Goal: Task Accomplishment & Management: Manage account settings

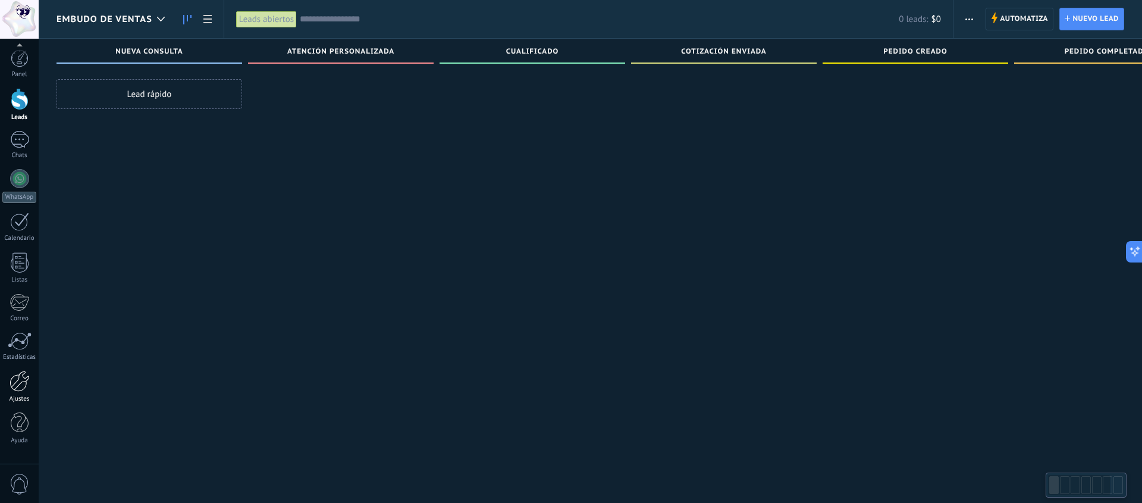
scroll to position [20, 0]
click at [23, 387] on div at bounding box center [20, 381] width 20 height 21
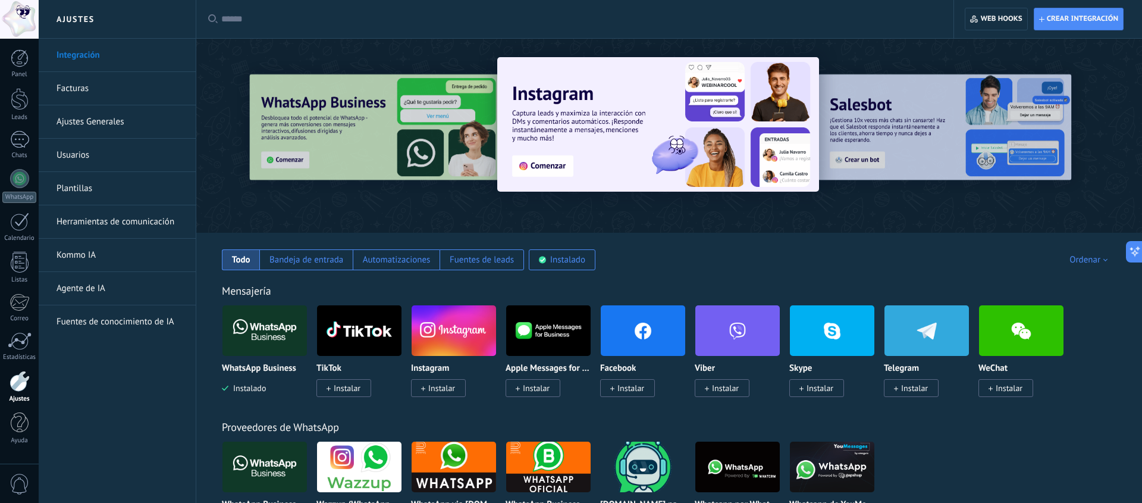
click at [103, 191] on link "Plantillas" at bounding box center [120, 188] width 127 height 33
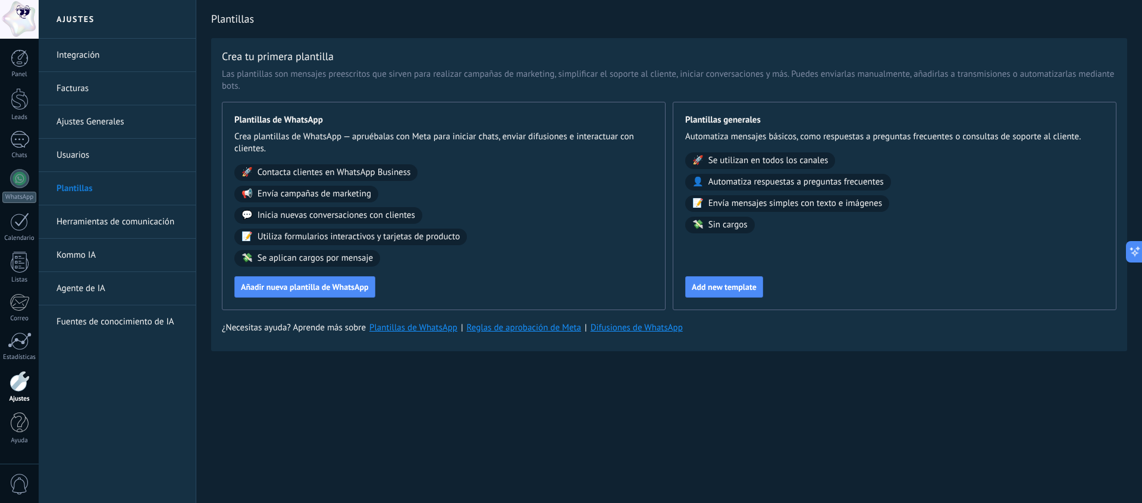
click at [112, 118] on link "Ajustes Generales" at bounding box center [120, 121] width 127 height 33
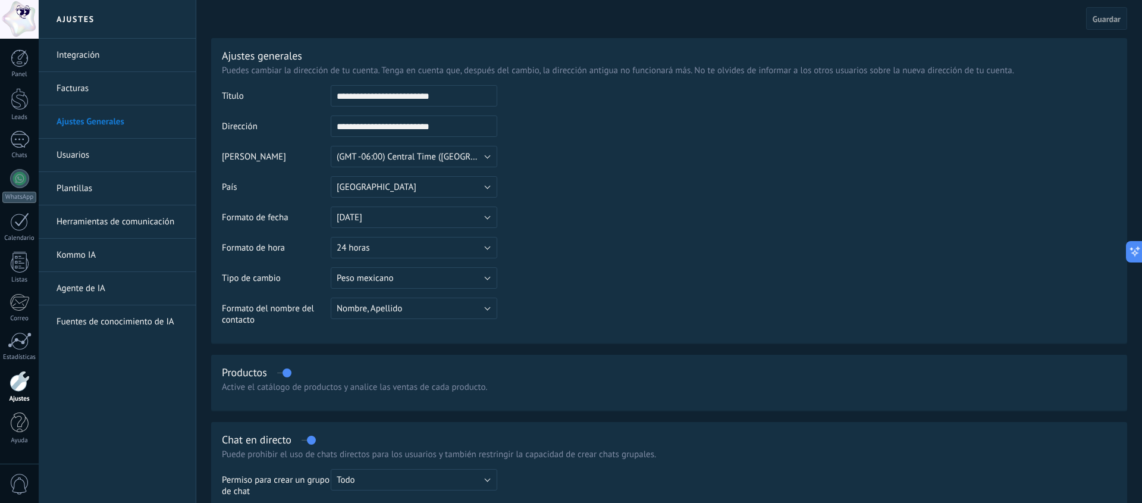
click at [85, 85] on link "Facturas" at bounding box center [120, 88] width 127 height 33
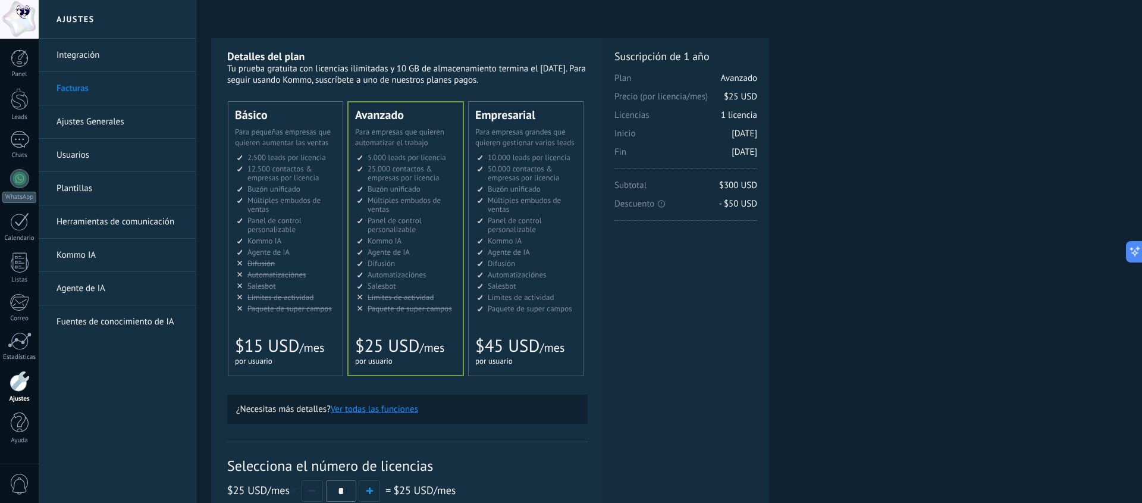
click at [411, 243] on li "Kommo AI Kommo AI Kommo IA Kommo AI Kommo IA Kommo AI Kommo AI" at bounding box center [406, 240] width 99 height 9
click at [17, 60] on div at bounding box center [20, 58] width 18 height 18
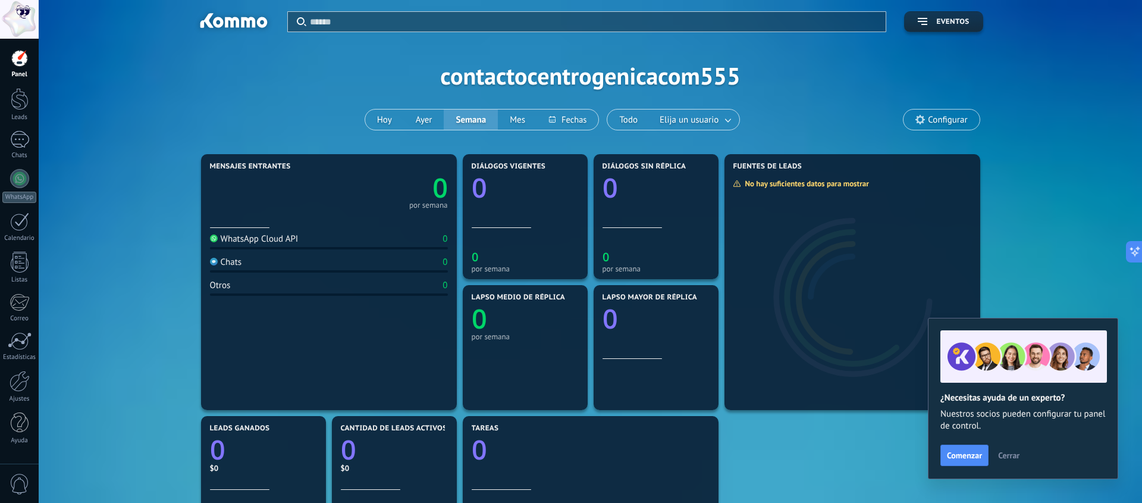
click at [36, 24] on div at bounding box center [19, 19] width 39 height 39
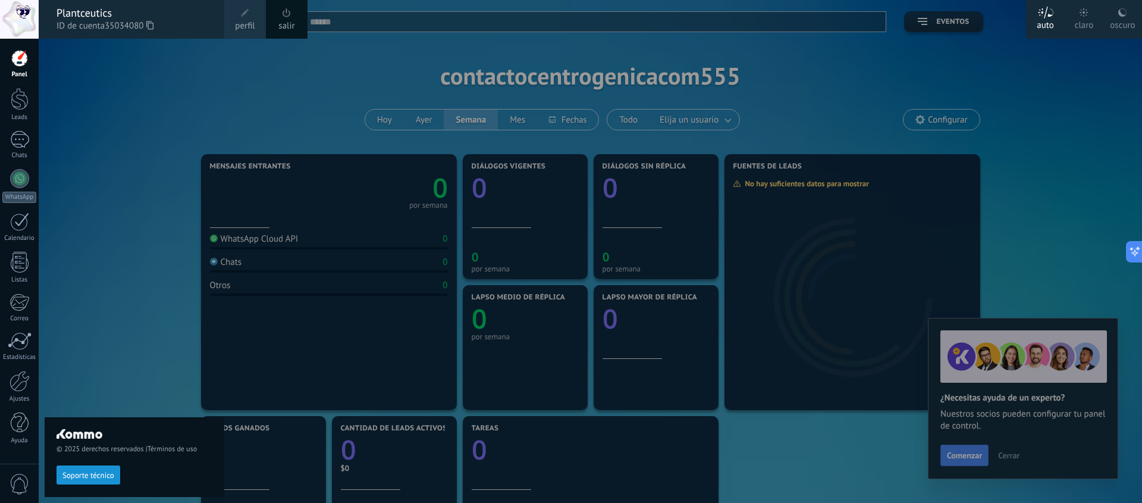
click at [249, 17] on span at bounding box center [245, 13] width 13 height 13
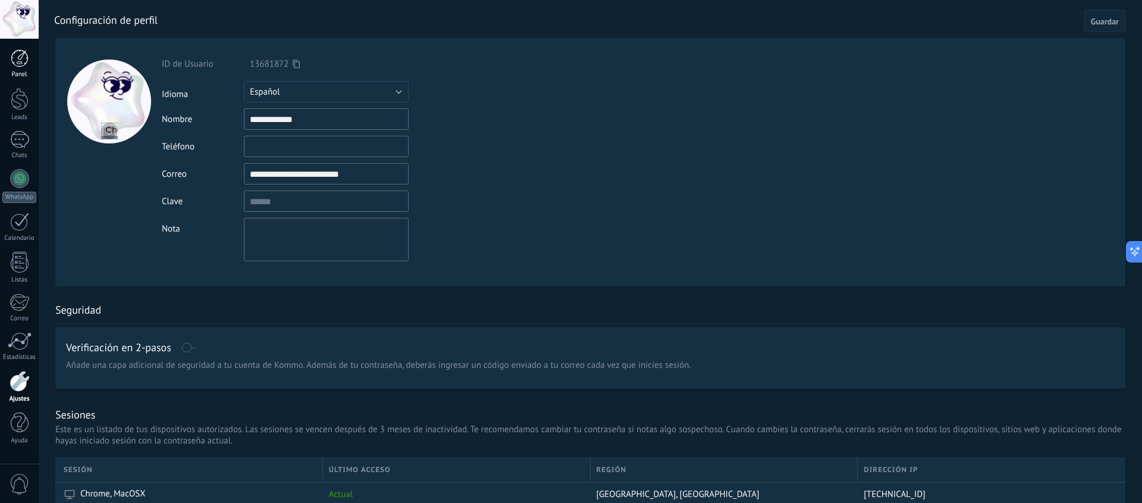
click at [20, 66] on div at bounding box center [20, 58] width 18 height 18
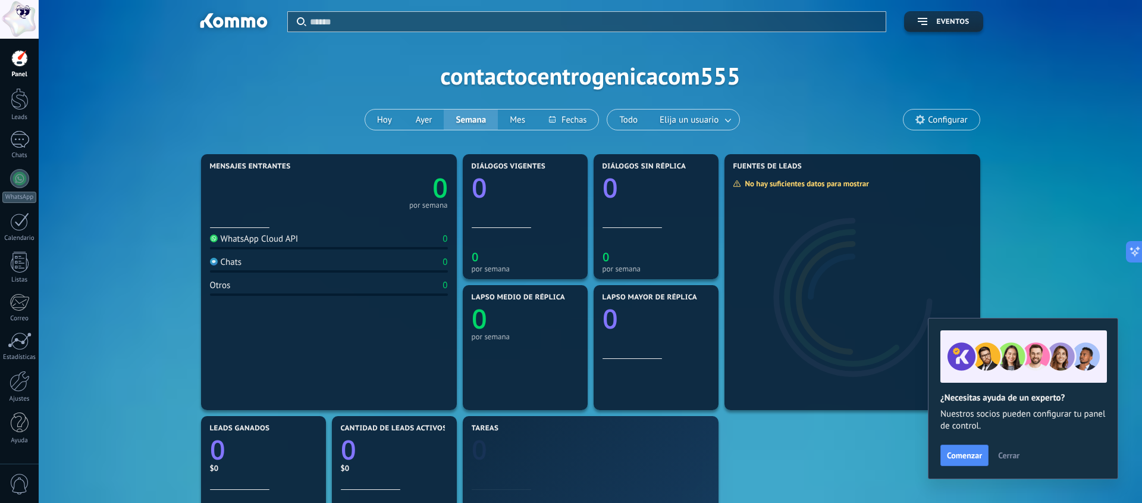
click at [620, 93] on div "Aplicar Eventos contactocentrogenicacom555 Hoy Ayer Semana Mes Todo Elija un us…" at bounding box center [591, 75] width 1068 height 151
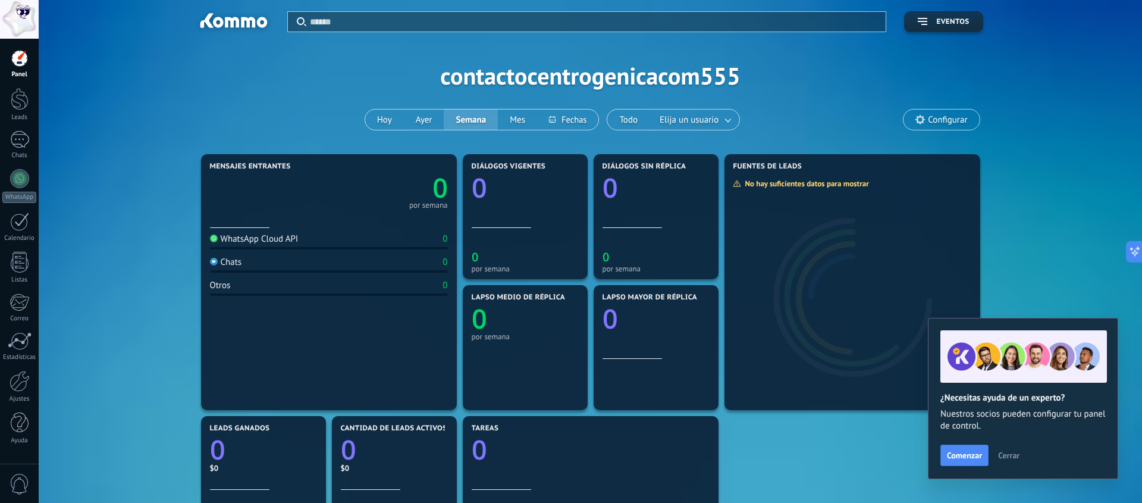
click at [620, 93] on div "Aplicar Eventos contactocentrogenicacom555 Hoy Ayer Semana Mes Todo Elija un us…" at bounding box center [591, 75] width 1068 height 151
click at [620, 90] on div "Aplicar Eventos contactocentrogenicacom555 Hoy Ayer Semana Mes Todo Elija un us…" at bounding box center [591, 75] width 1068 height 151
click at [623, 86] on div "Aplicar Eventos contactocentrogenicacom555 Hoy Ayer Semana Mes Todo Elija un us…" at bounding box center [591, 75] width 1068 height 151
click at [948, 119] on span "Configurar" at bounding box center [947, 120] width 39 height 10
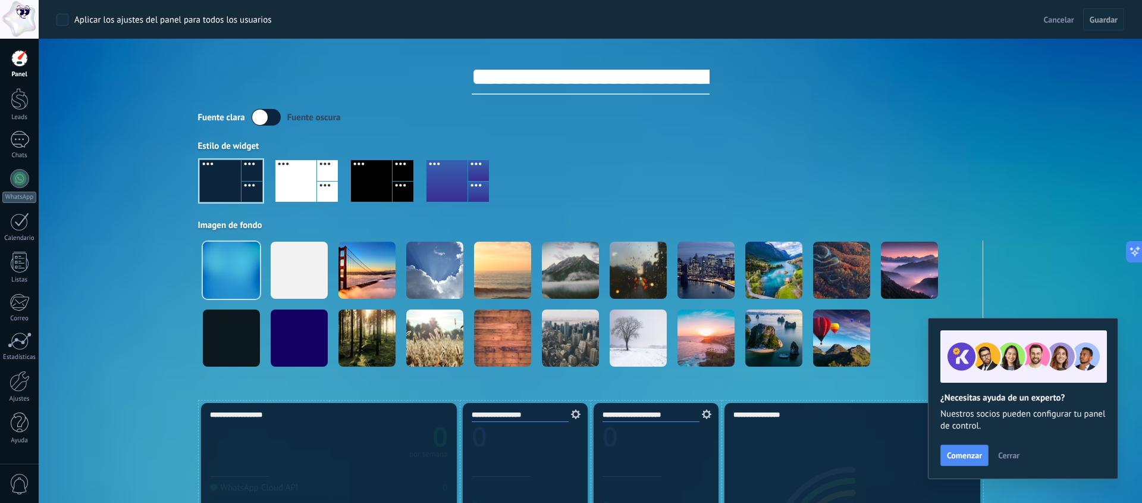
click at [605, 84] on input "**********" at bounding box center [591, 77] width 238 height 36
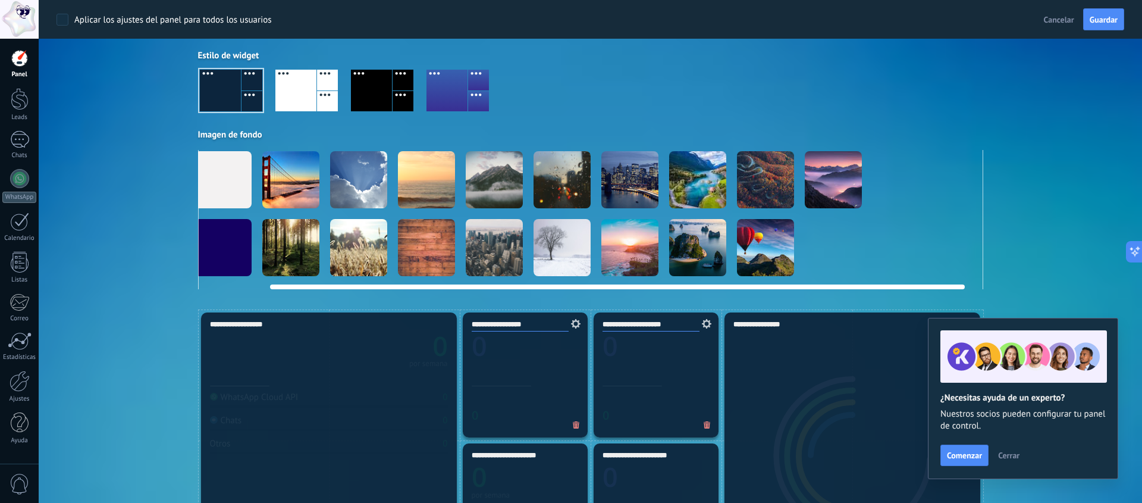
scroll to position [0, 92]
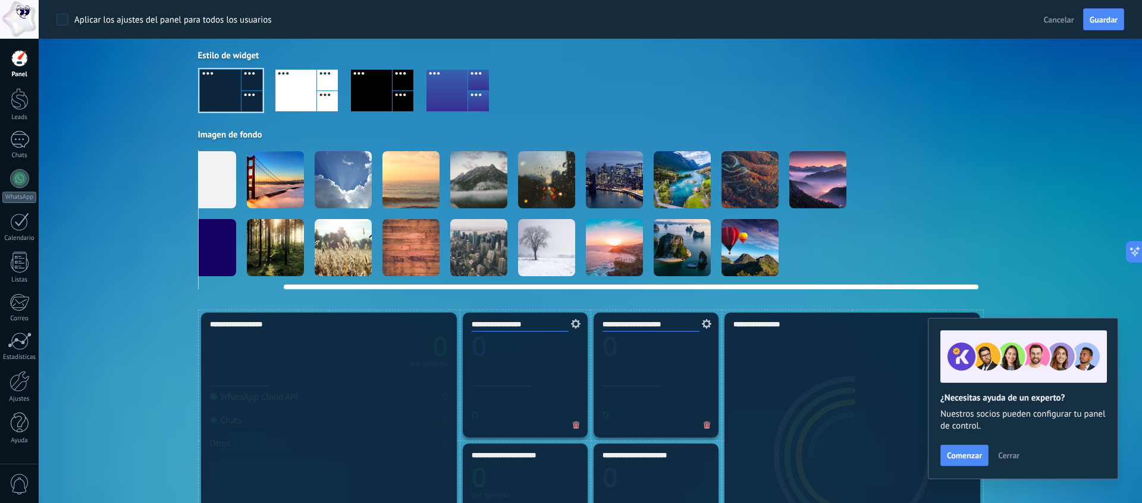
type input "**********"
click at [948, 192] on video at bounding box center [953, 179] width 57 height 57
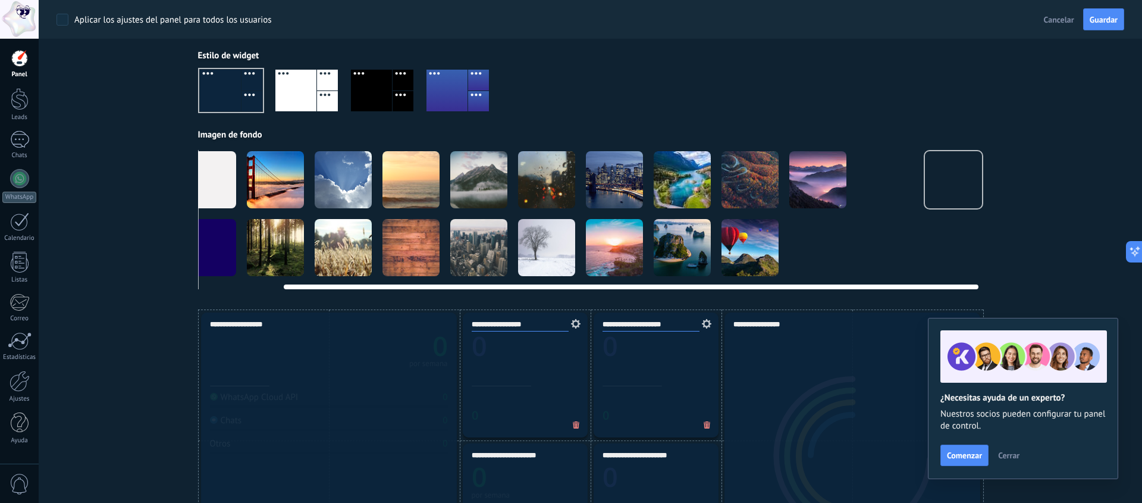
click at [950, 171] on video at bounding box center [953, 179] width 57 height 57
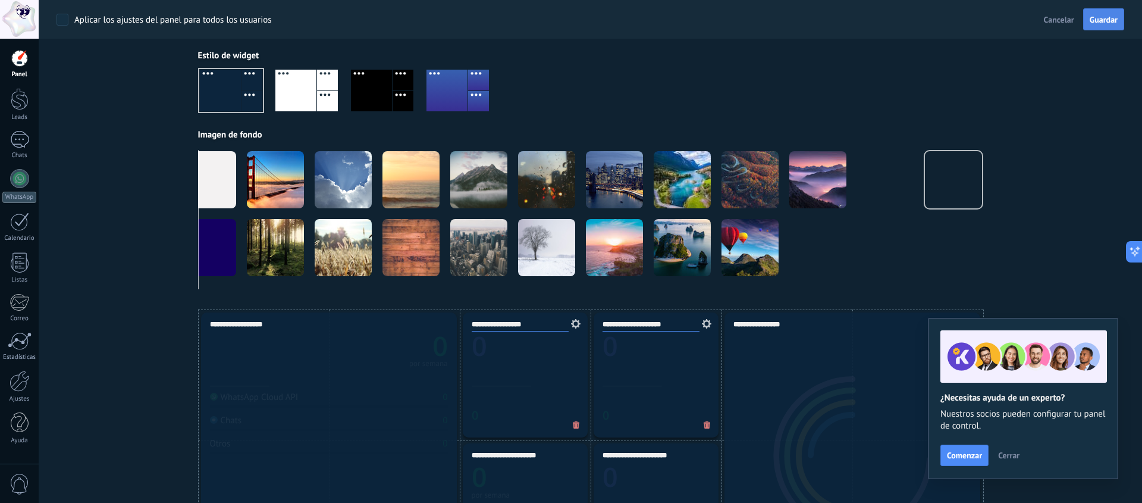
click at [1111, 18] on span "Guardar" at bounding box center [1104, 19] width 28 height 8
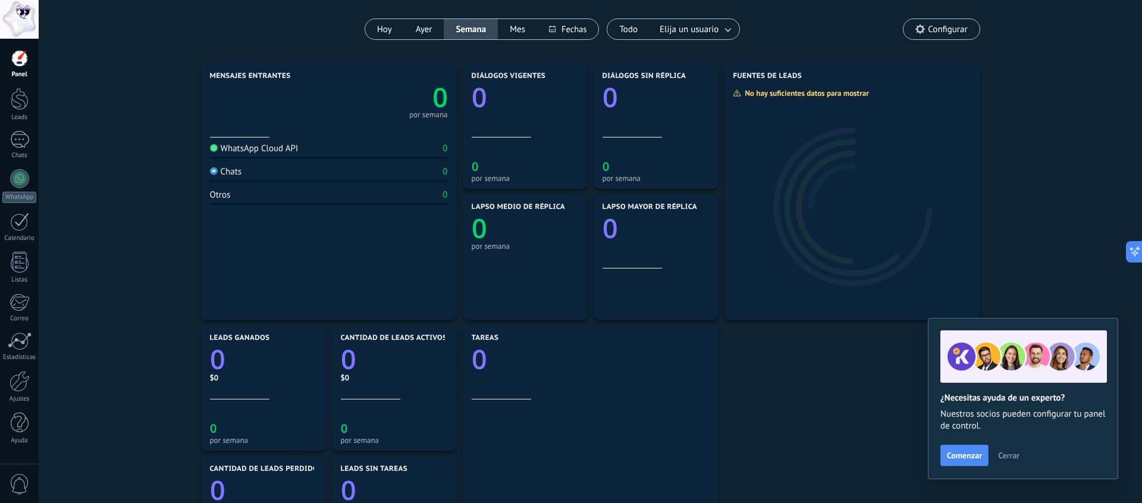
scroll to position [0, 0]
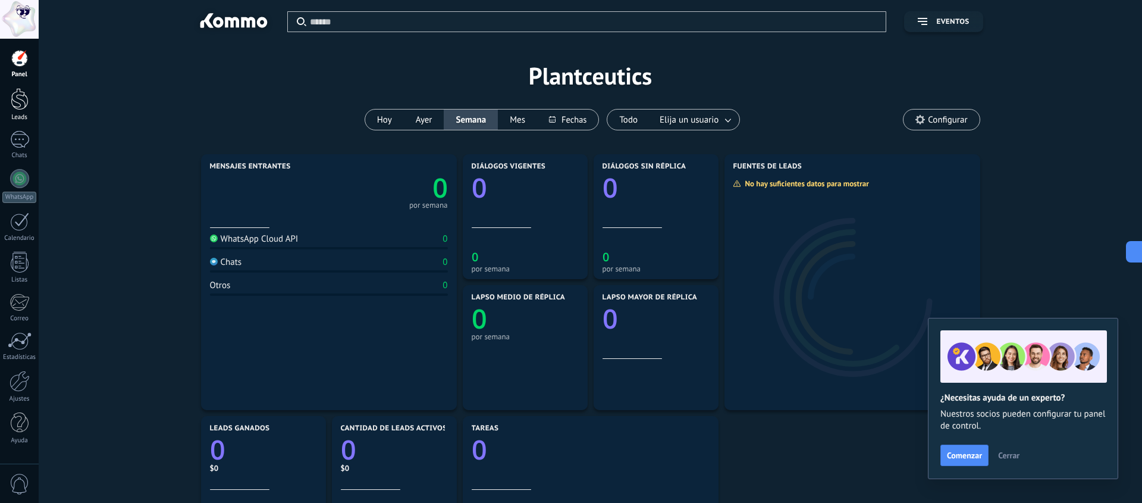
click at [26, 101] on div at bounding box center [20, 99] width 18 height 22
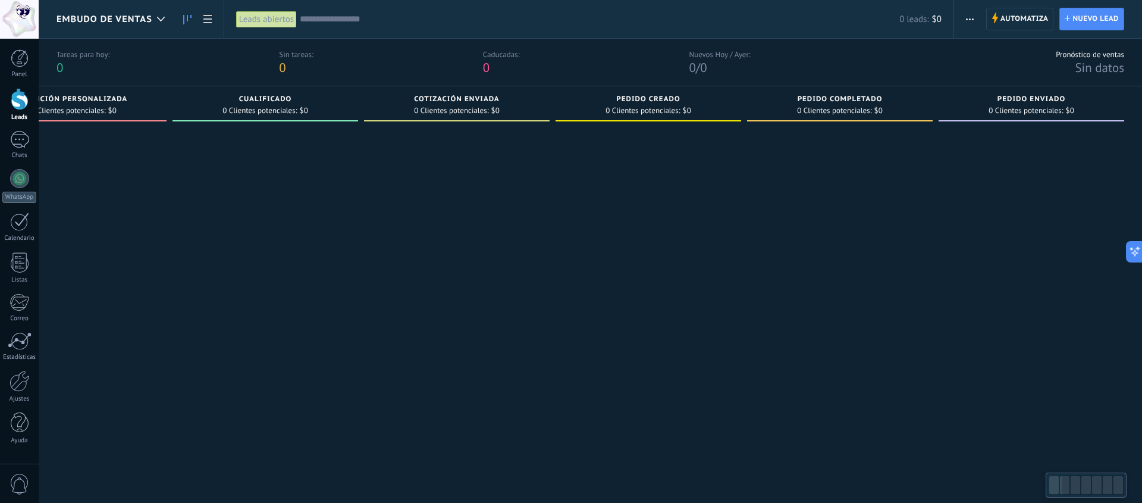
scroll to position [0, 267]
click at [551, 102] on div "Cotización enviada 0 Clientes potenciales: $0" at bounding box center [460, 280] width 192 height 388
click at [547, 101] on div "Cotización enviada 0 Clientes potenciales: $0" at bounding box center [457, 103] width 186 height 35
click at [505, 100] on div "Cotización enviada" at bounding box center [457, 100] width 174 height 10
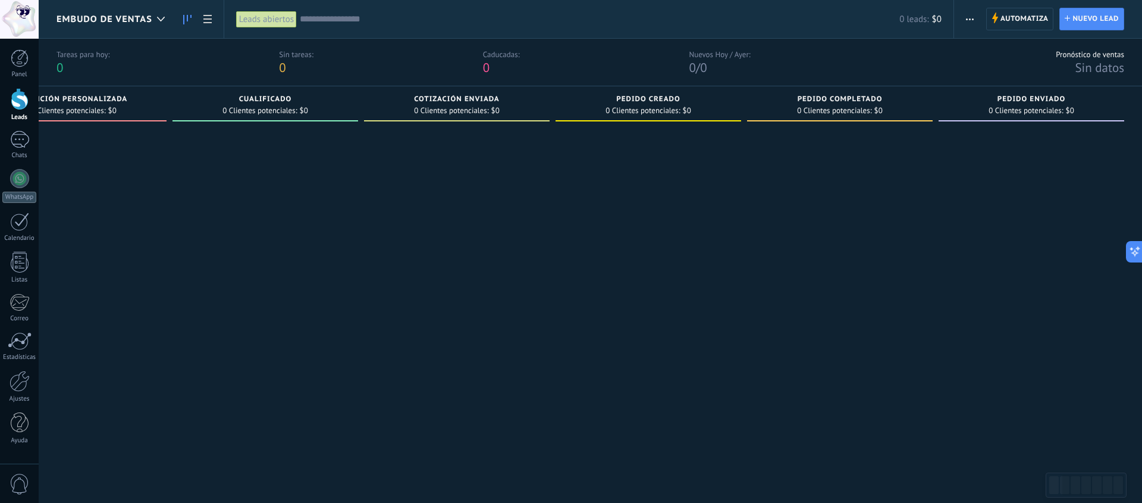
click at [505, 100] on div "Cotización enviada" at bounding box center [457, 100] width 174 height 10
click at [1008, 27] on span "Automatiza" at bounding box center [1024, 18] width 48 height 21
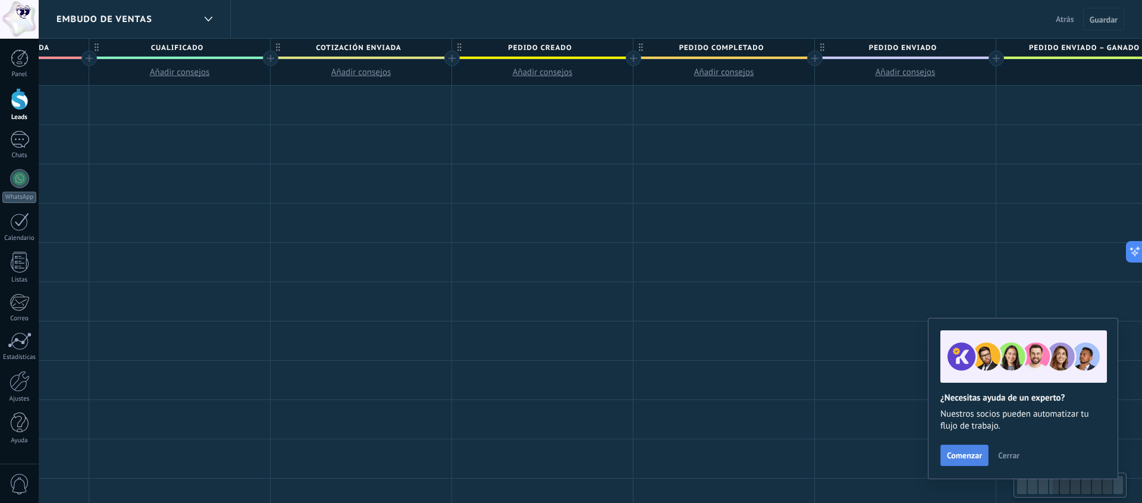
scroll to position [0, 695]
click at [1009, 446] on div "Comenzar Cerrar" at bounding box center [1022, 454] width 165 height 21
click at [1011, 453] on span "Cerrar" at bounding box center [1008, 455] width 21 height 8
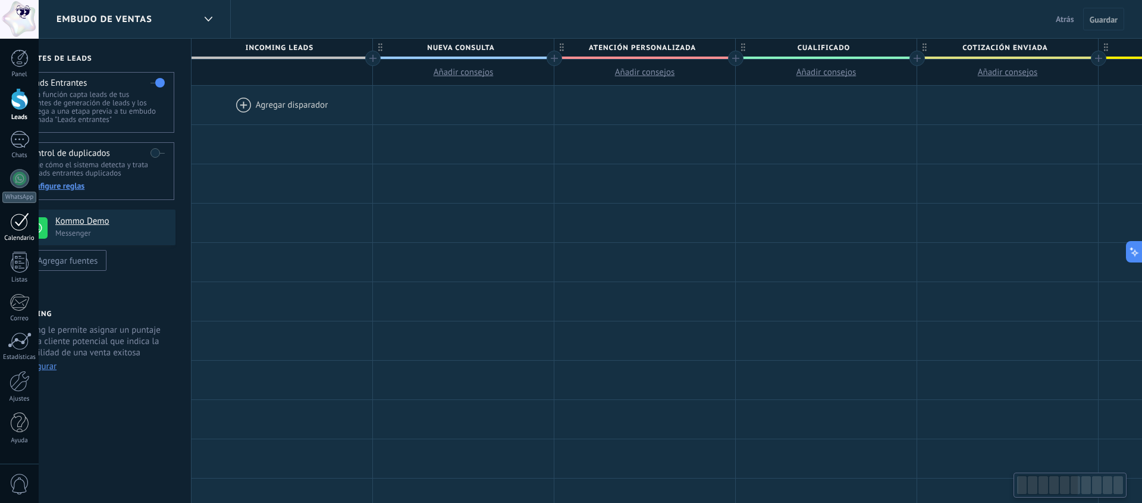
scroll to position [0, 0]
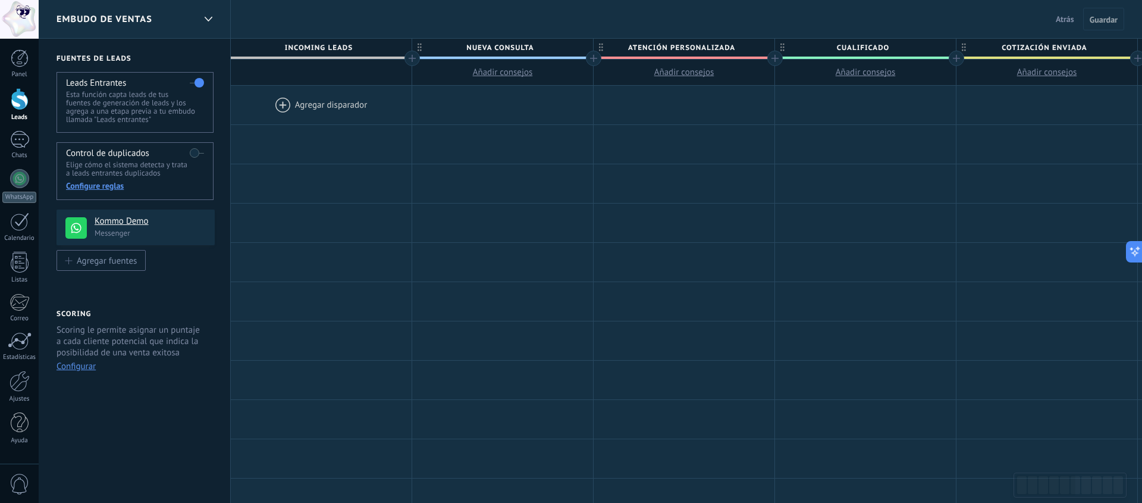
click at [377, 47] on span "Incoming leads" at bounding box center [318, 48] width 175 height 18
click at [281, 46] on span "Incoming leads" at bounding box center [318, 48] width 175 height 18
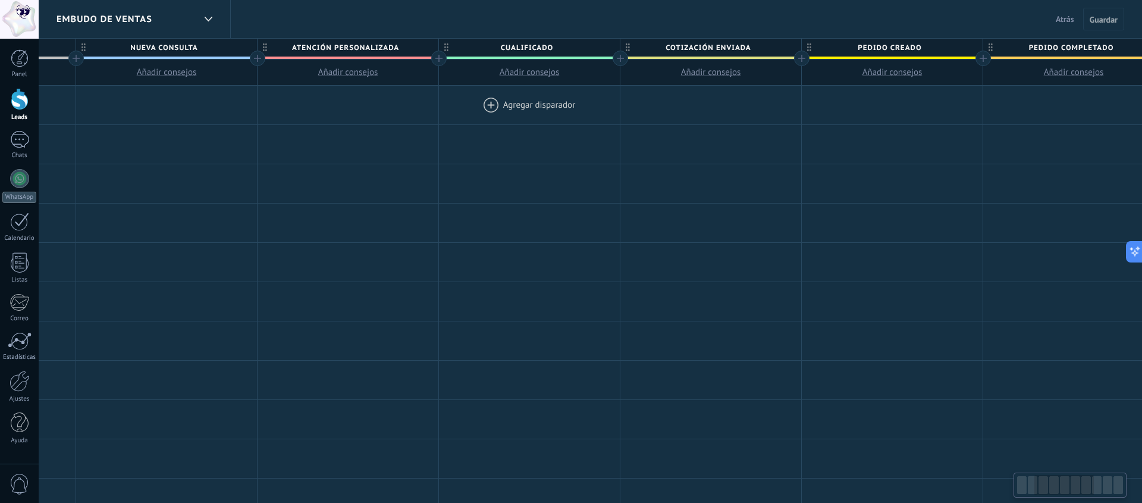
scroll to position [0, 335]
click at [602, 106] on div at bounding box center [530, 105] width 181 height 39
click at [534, 47] on span "Cualificado" at bounding box center [527, 48] width 175 height 18
click at [534, 47] on input "**********" at bounding box center [528, 48] width 158 height 18
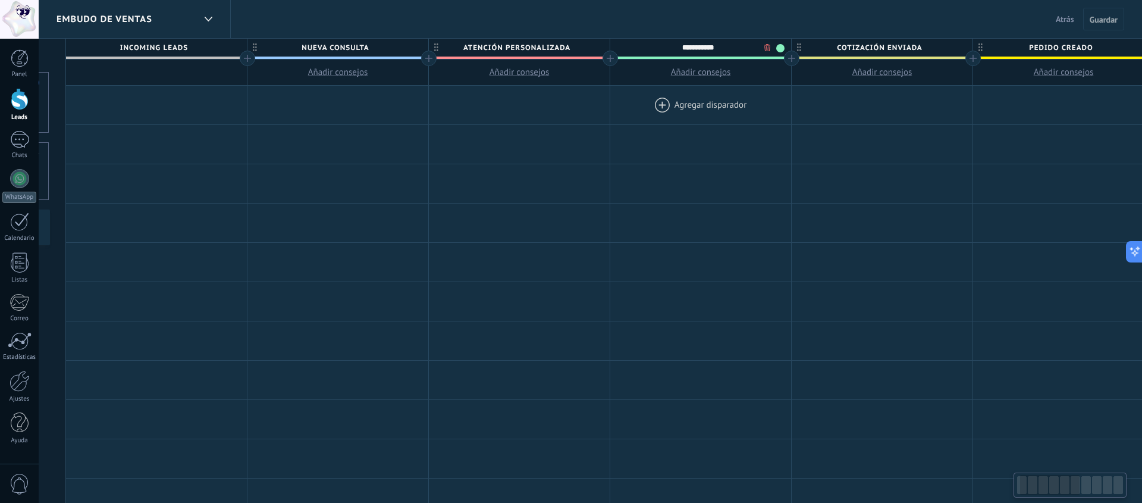
scroll to position [0, 165]
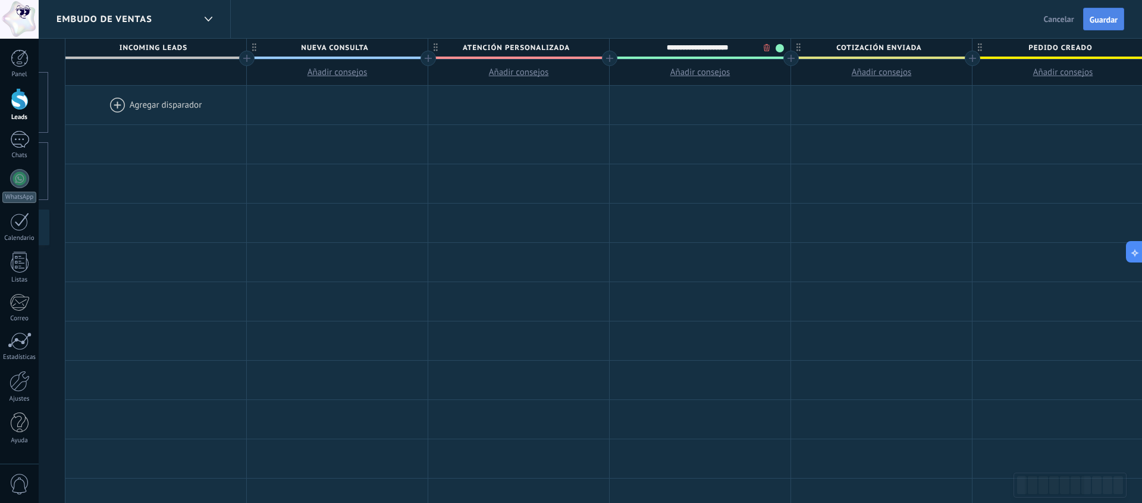
type input "**********"
click at [1118, 13] on button "Guardar" at bounding box center [1103, 19] width 41 height 23
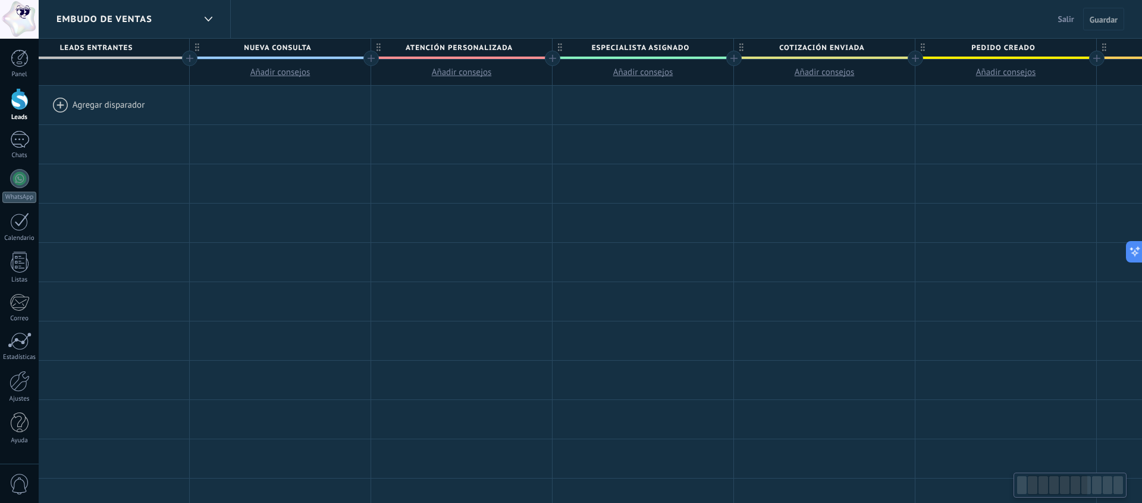
scroll to position [0, 223]
click at [20, 101] on div at bounding box center [20, 99] width 18 height 22
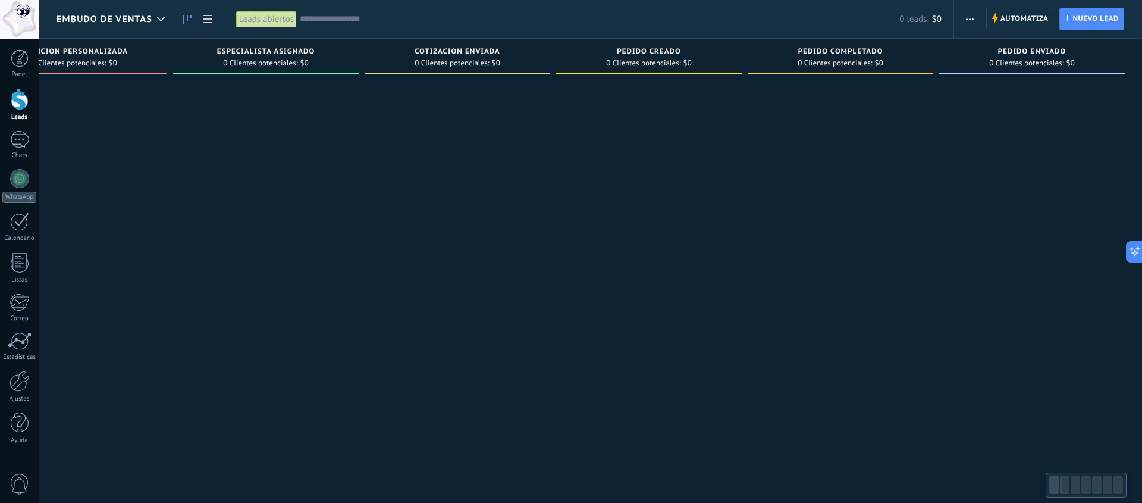
scroll to position [0, 267]
click at [1006, 21] on span "Automatiza" at bounding box center [1024, 18] width 48 height 21
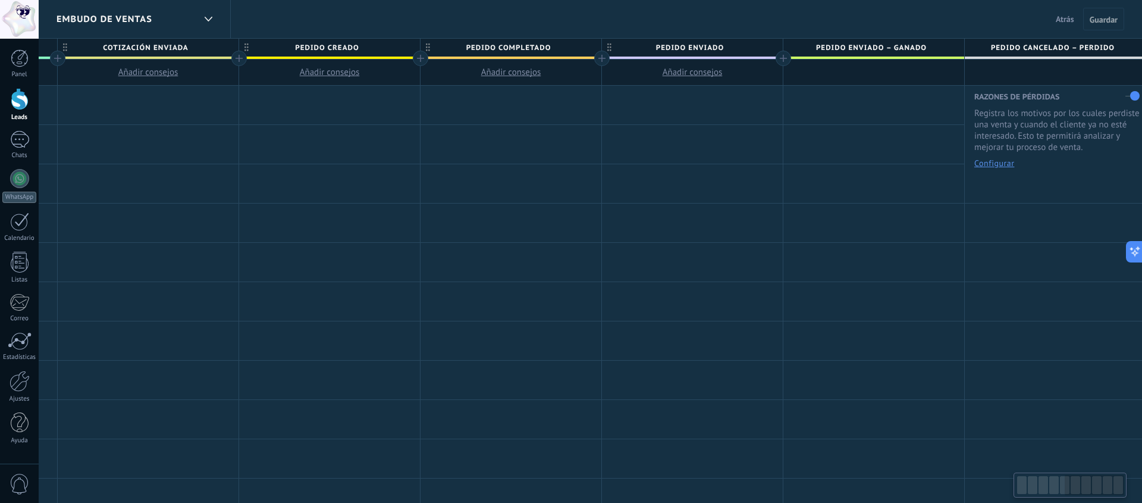
scroll to position [0, 903]
click at [1063, 72] on div at bounding box center [1051, 72] width 181 height 26
click at [1034, 41] on span "Pedido cancelado – perdido" at bounding box center [1048, 48] width 175 height 18
click at [860, 49] on span "Pedido enviado – ganado" at bounding box center [866, 48] width 175 height 18
drag, startPoint x: 864, startPoint y: 70, endPoint x: 858, endPoint y: 69, distance: 6.1
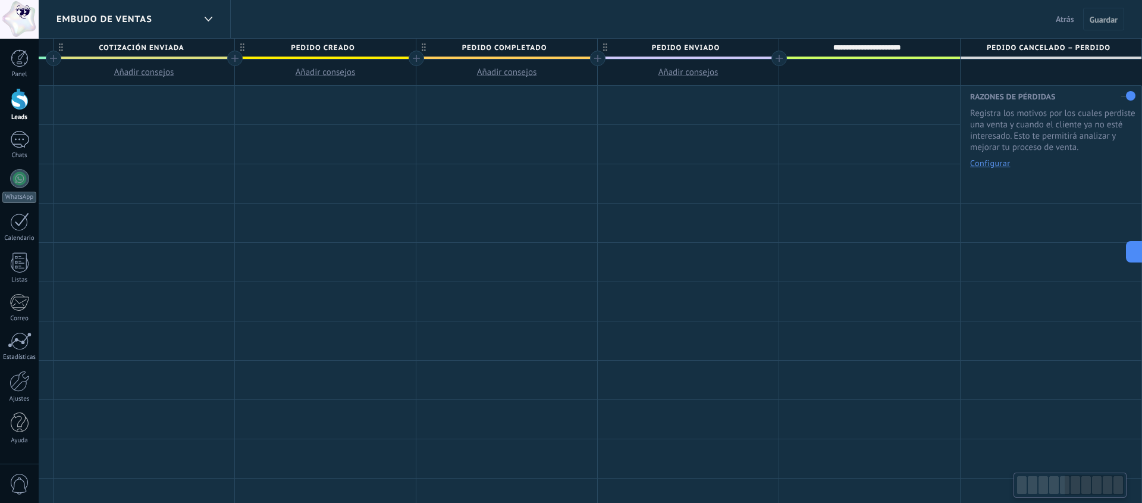
click at [864, 70] on div at bounding box center [869, 72] width 181 height 26
click at [661, 43] on span "Pedido enviado" at bounding box center [685, 48] width 175 height 18
click at [894, 48] on span "Pedido enviado – ganado" at bounding box center [866, 48] width 175 height 18
click at [1039, 51] on span "Pedido cancelado – perdido" at bounding box center [1048, 48] width 175 height 18
click at [722, 47] on span "Pedido enviado" at bounding box center [685, 48] width 175 height 18
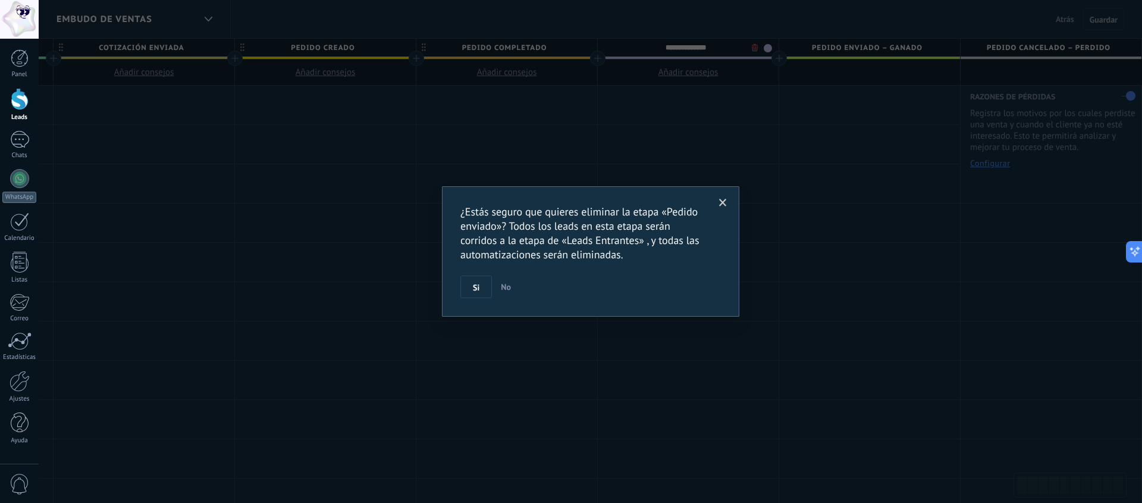
click at [756, 48] on body ".abccls-1,.abccls-2{fill-rule:evenodd}.abccls-2{fill:#fff} .abfcls-1{fill:none}…" at bounding box center [571, 251] width 1142 height 503
click at [477, 284] on span "Si" at bounding box center [476, 287] width 7 height 8
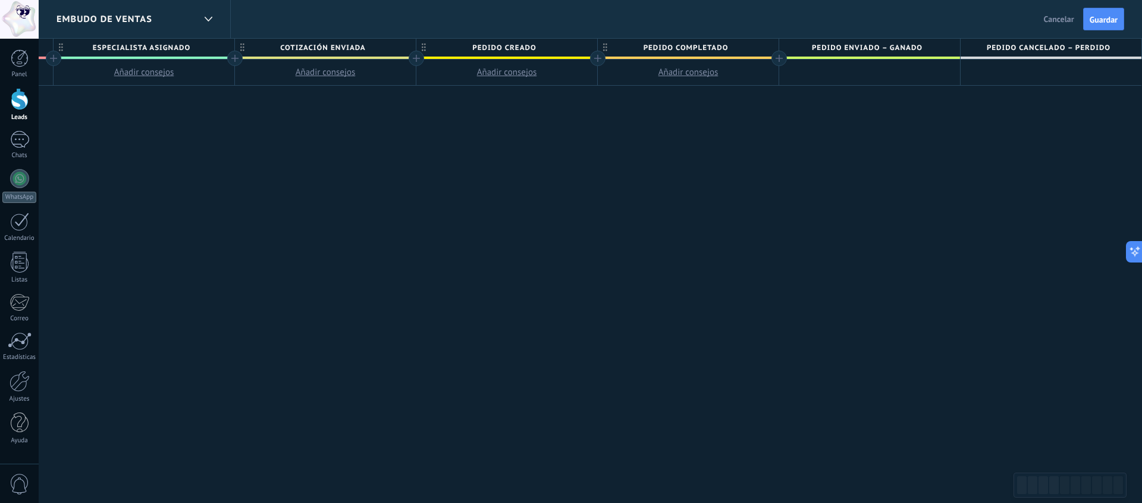
click at [705, 52] on span "Pedido completado" at bounding box center [685, 48] width 175 height 18
click at [753, 48] on body ".abccls-1,.abccls-2{fill-rule:evenodd}.abccls-2{fill:#fff} .abfcls-1{fill:none}…" at bounding box center [571, 251] width 1142 height 503
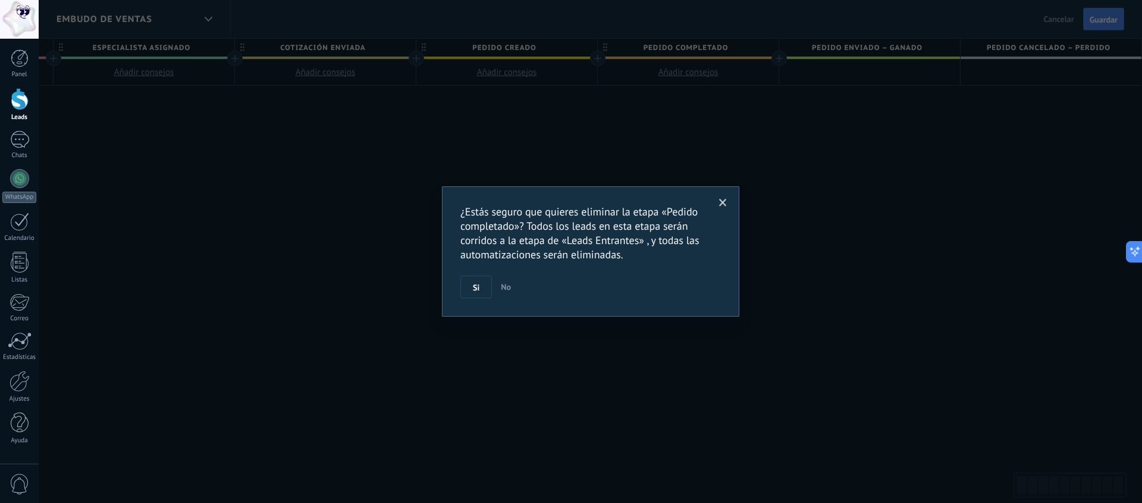
click at [483, 288] on button "Si" at bounding box center [476, 286] width 32 height 23
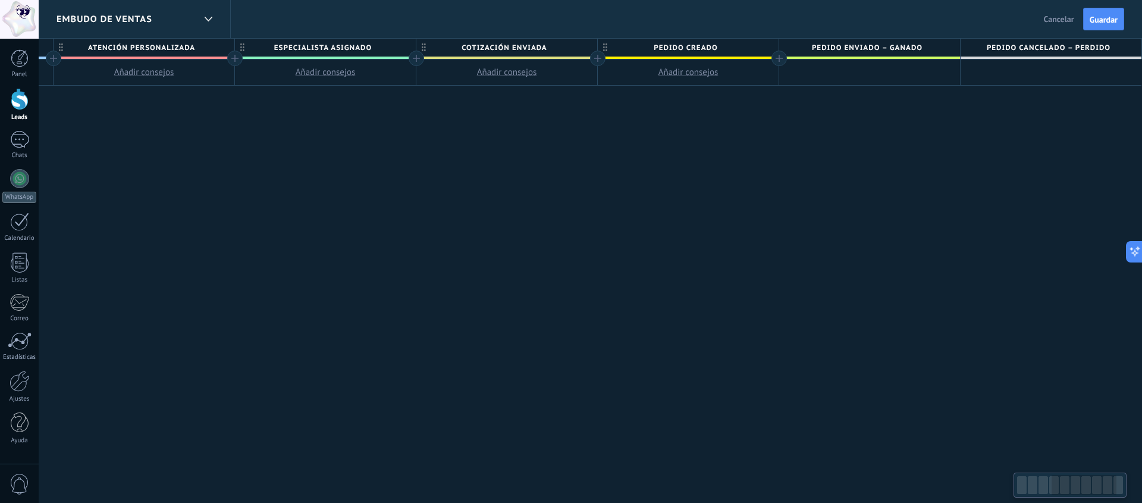
scroll to position [0, 540]
click at [677, 49] on span "Pedido creado" at bounding box center [685, 48] width 175 height 18
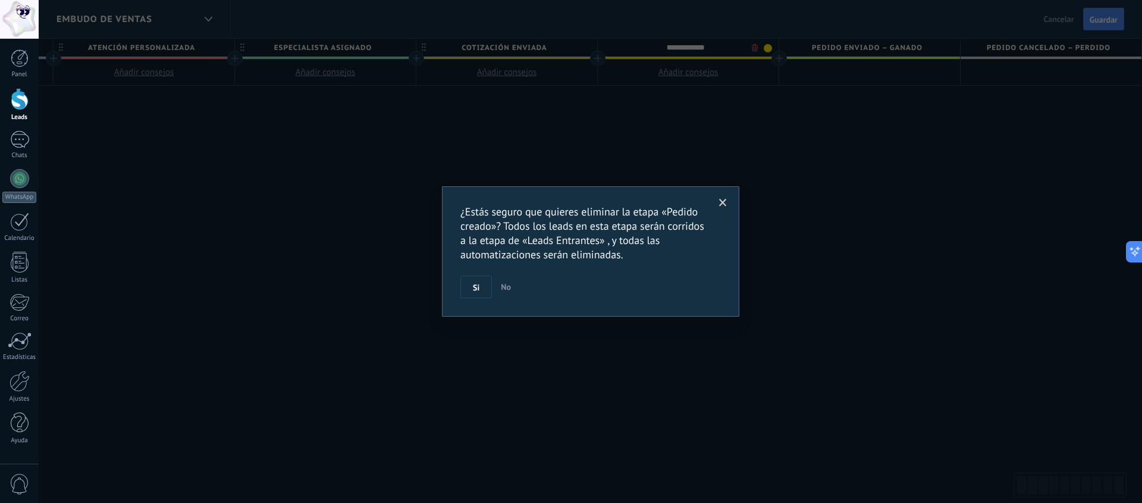
click at [759, 51] on body ".abccls-1,.abccls-2{fill-rule:evenodd}.abccls-2{fill:#fff} .abfcls-1{fill:none}…" at bounding box center [571, 251] width 1142 height 503
click at [475, 294] on button "Si" at bounding box center [476, 286] width 32 height 23
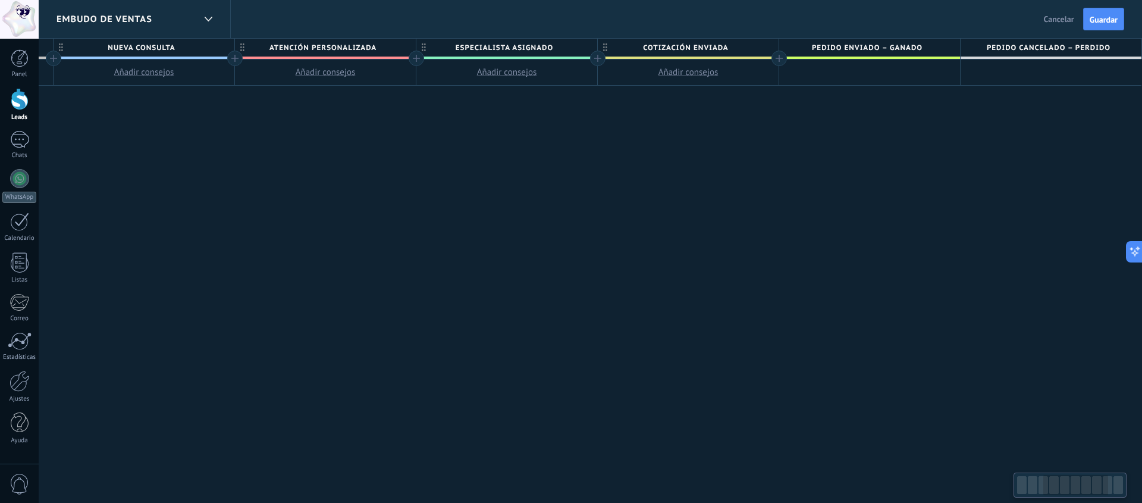
scroll to position [0, 359]
click at [717, 46] on span "Cotización enviada" at bounding box center [685, 48] width 175 height 18
click at [754, 49] on body ".abccls-1,.abccls-2{fill-rule:evenodd}.abccls-2{fill:#fff} .abfcls-1{fill:none}…" at bounding box center [571, 251] width 1142 height 503
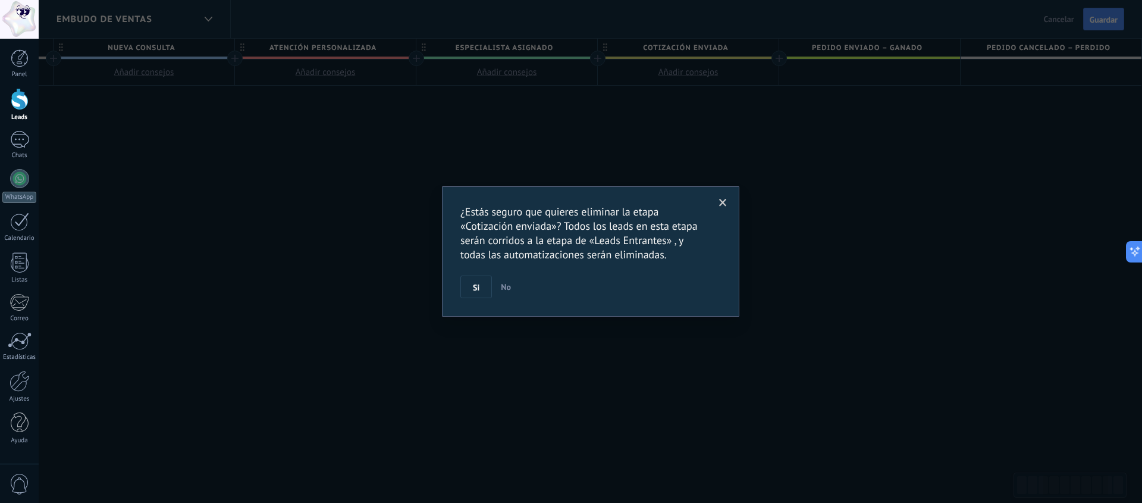
drag, startPoint x: 737, startPoint y: 90, endPoint x: 515, endPoint y: 115, distance: 223.3
click at [737, 90] on div "¿Estás seguro que quieres eliminar la etapa «Cotización enviada»? Todos los lea…" at bounding box center [590, 251] width 1103 height 503
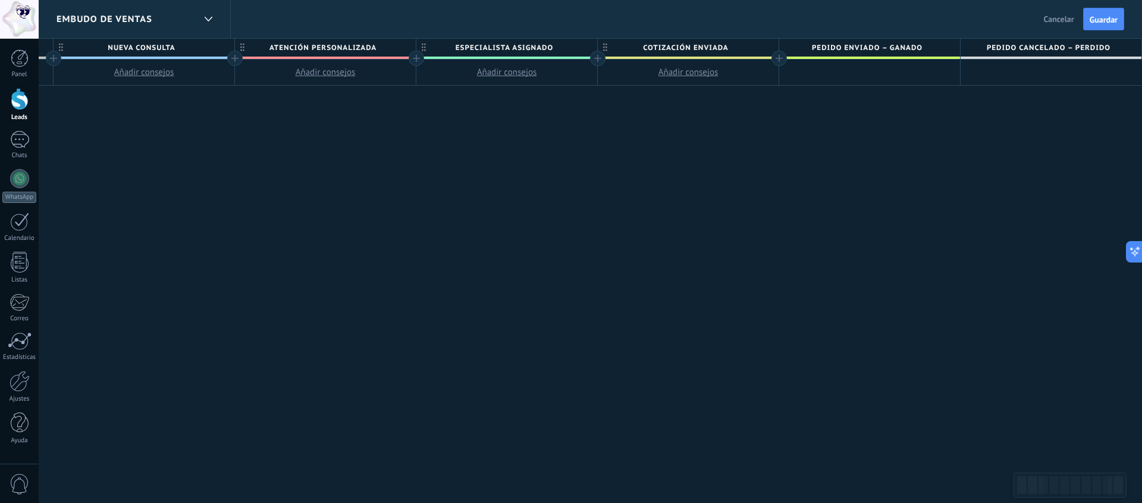
click at [1017, 39] on span "Pedido cancelado – perdido" at bounding box center [1048, 48] width 175 height 18
click at [1094, 70] on div at bounding box center [1051, 72] width 181 height 26
click at [1061, 89] on div "**********" at bounding box center [507, 271] width 1270 height 465
click at [1072, 62] on div at bounding box center [1051, 72] width 181 height 26
click at [1080, 47] on span "Pedido cancelado – perdido" at bounding box center [1048, 48] width 175 height 18
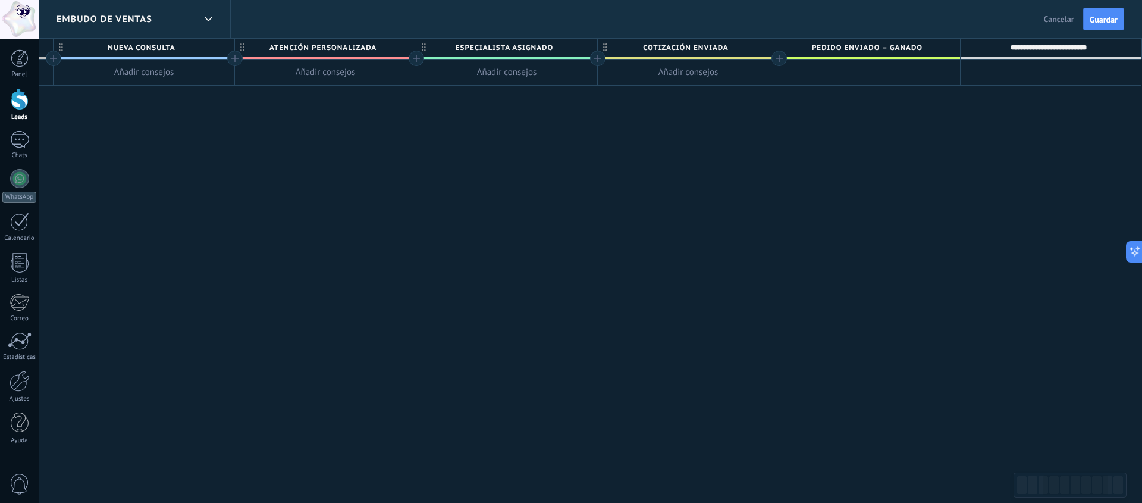
click at [1080, 47] on input "**********" at bounding box center [1049, 48] width 158 height 18
click at [1066, 99] on div "**********" at bounding box center [507, 271] width 1270 height 465
click at [1033, 74] on div at bounding box center [1051, 72] width 181 height 26
click at [873, 60] on div at bounding box center [869, 72] width 181 height 26
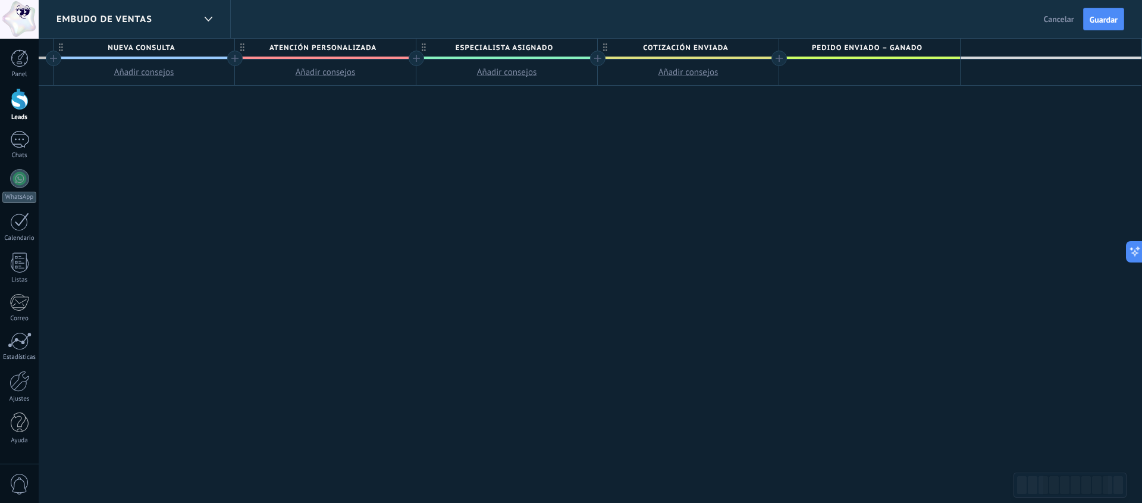
click at [877, 43] on span "Pedido enviado – ganado" at bounding box center [866, 48] width 175 height 18
click at [877, 43] on input "**********" at bounding box center [867, 48] width 158 height 18
click at [935, 88] on div "**********" at bounding box center [507, 271] width 1270 height 465
click at [1108, 9] on button "Guardar" at bounding box center [1103, 19] width 41 height 23
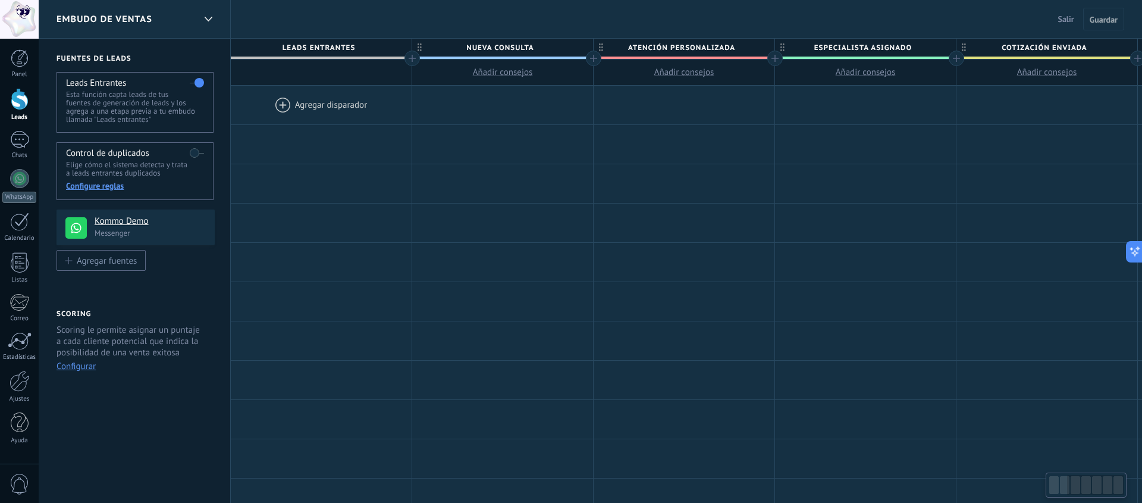
scroll to position [0, 359]
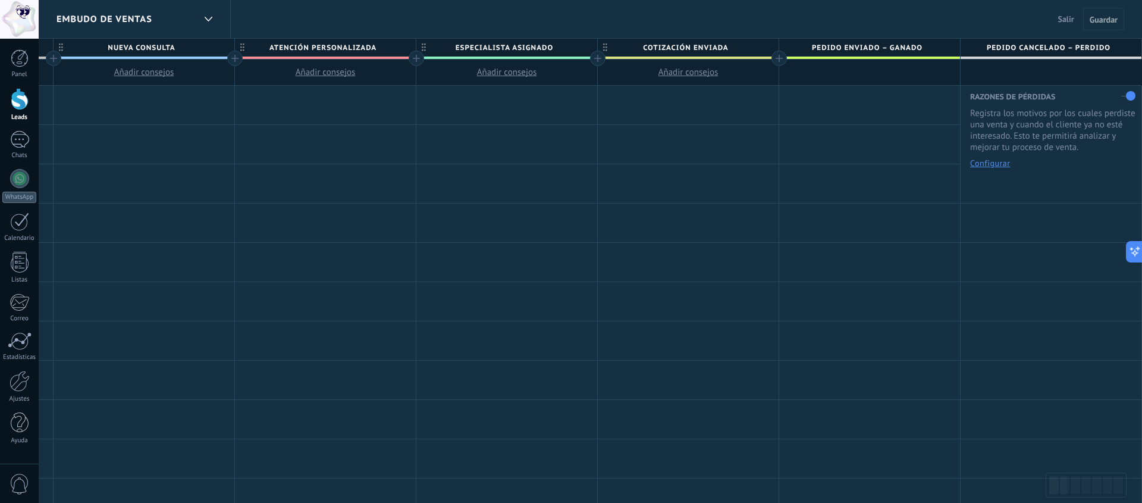
click at [24, 95] on div at bounding box center [20, 99] width 18 height 22
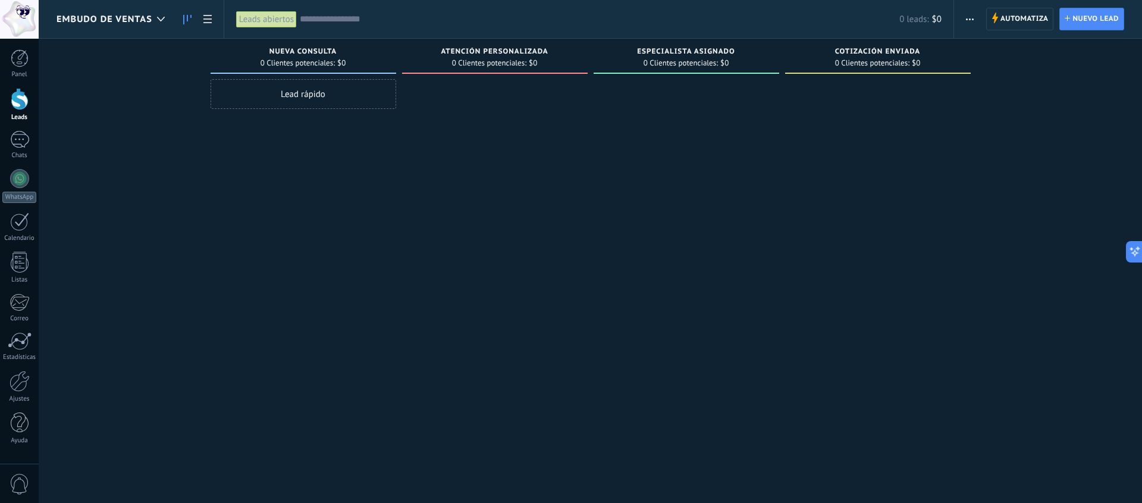
click at [148, 17] on span "Embudo de ventas" at bounding box center [105, 19] width 96 height 11
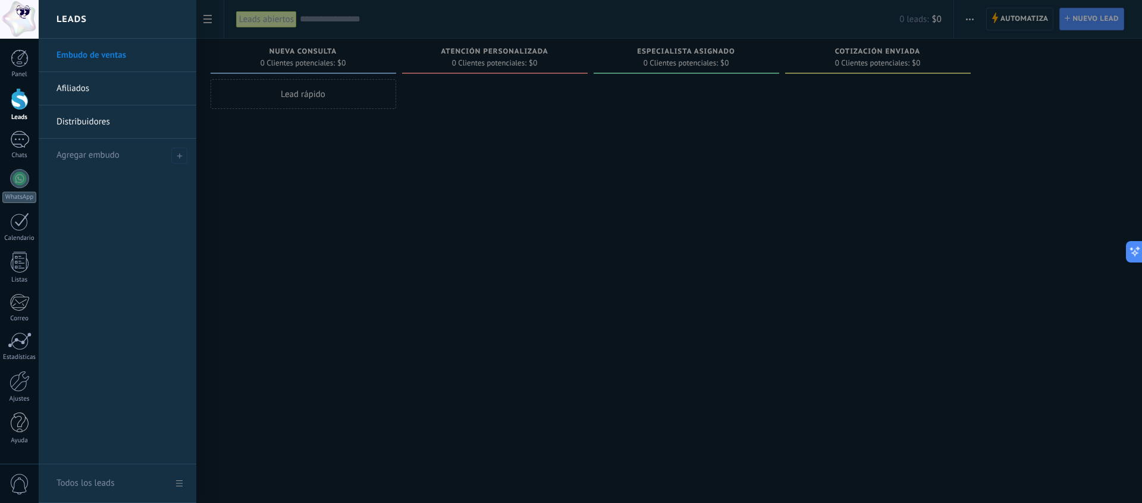
click at [77, 94] on link "Afiliados" at bounding box center [121, 88] width 128 height 33
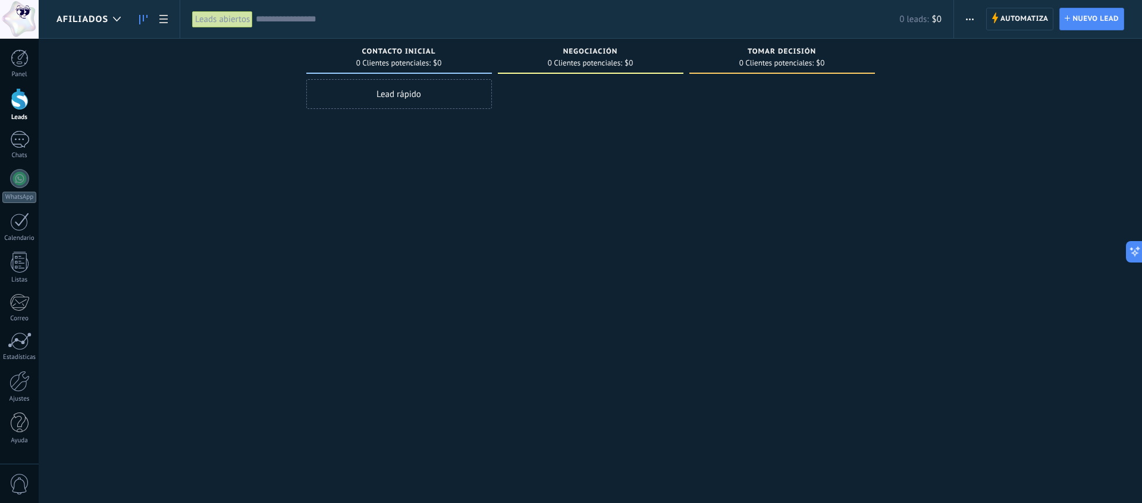
click at [127, 24] on div "Afiliados" at bounding box center [95, 19] width 76 height 38
click at [98, 19] on span "Afiliados" at bounding box center [83, 19] width 52 height 11
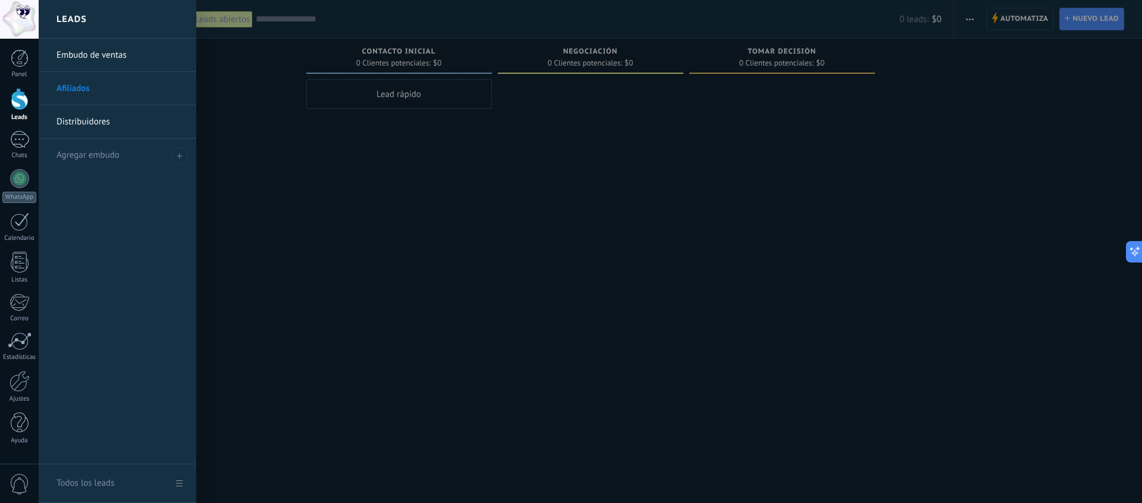
click at [84, 124] on link "Distribuidores" at bounding box center [121, 121] width 128 height 33
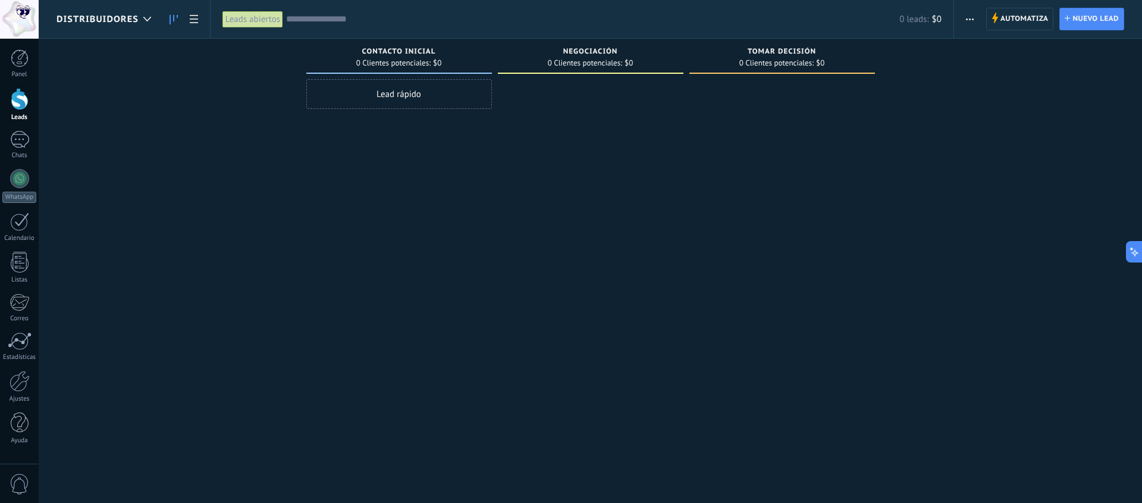
click at [108, 22] on span "Distribuidores" at bounding box center [98, 19] width 82 height 11
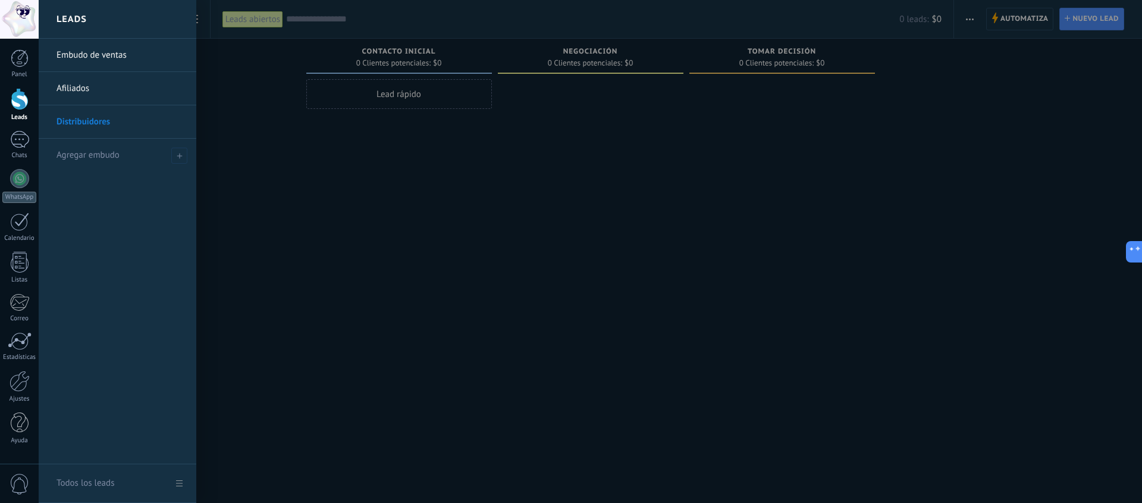
click at [105, 59] on link "Embudo de ventas" at bounding box center [121, 55] width 128 height 33
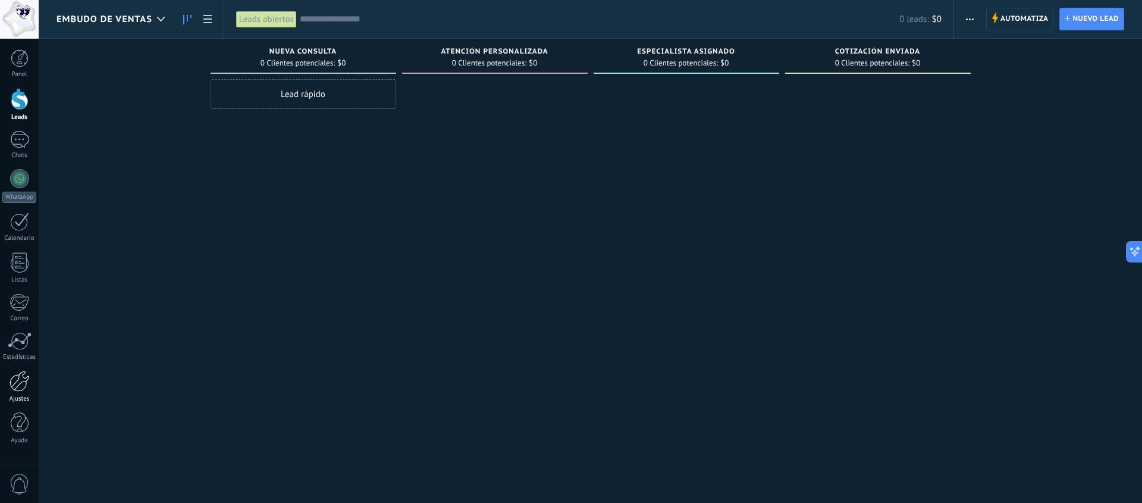
click at [23, 391] on link "Ajustes" at bounding box center [19, 387] width 39 height 32
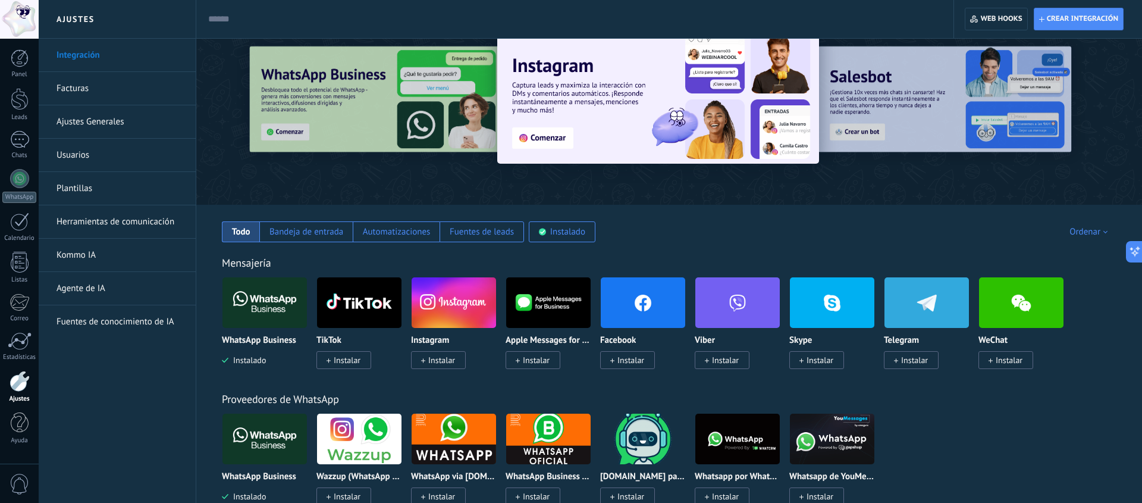
scroll to position [45, 0]
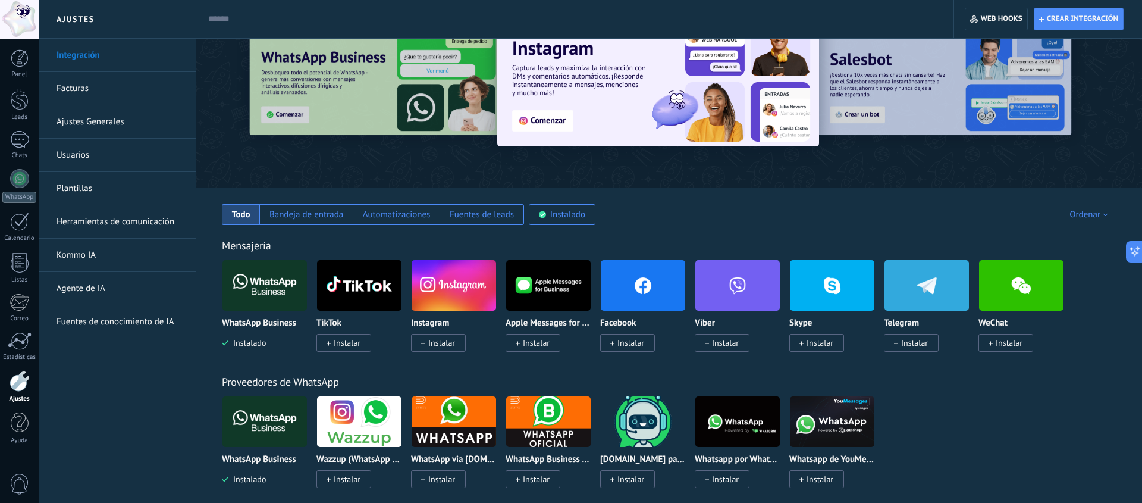
click at [898, 286] on img at bounding box center [926, 285] width 84 height 58
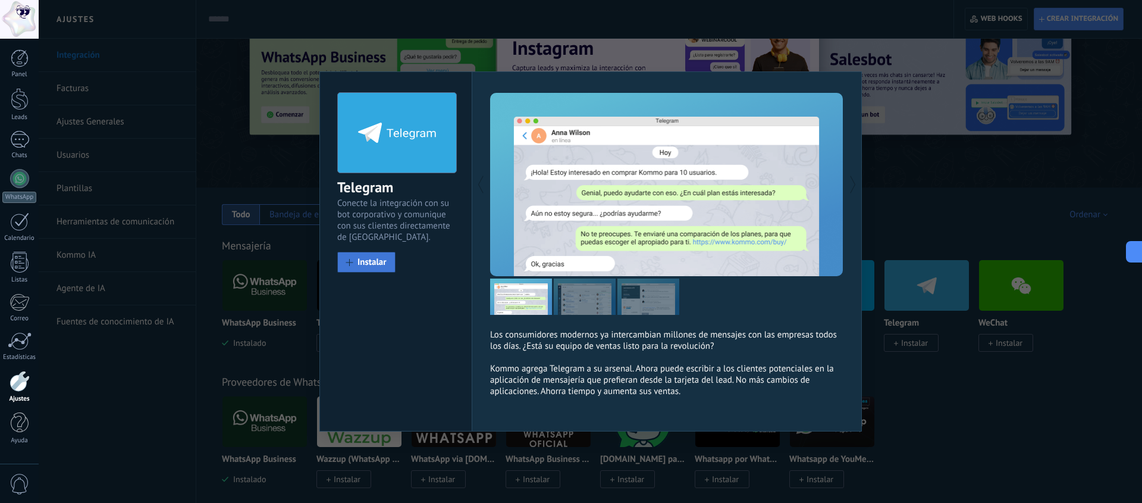
click at [374, 266] on span "Instalar" at bounding box center [371, 262] width 29 height 9
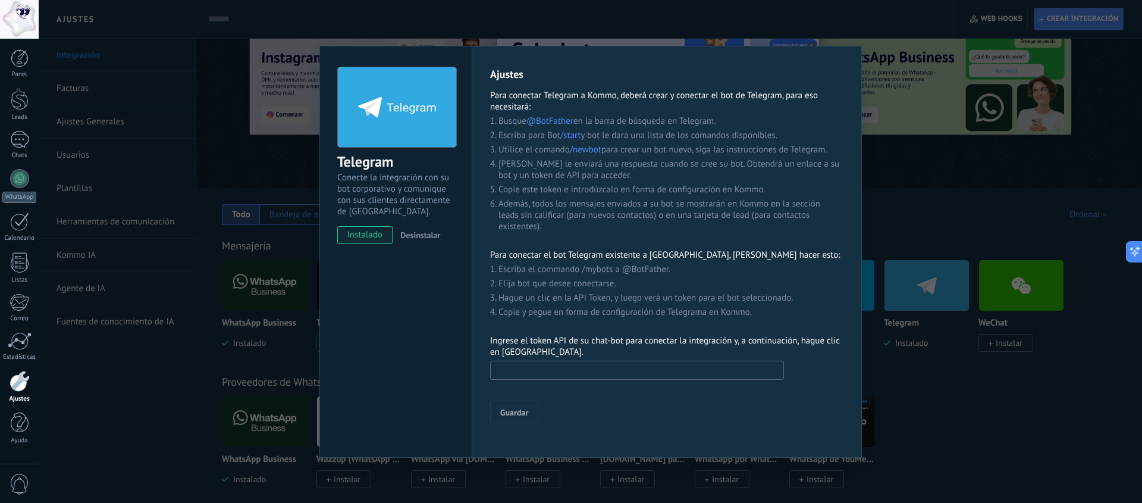
click at [671, 368] on input "text" at bounding box center [637, 369] width 294 height 19
paste input "**********"
type input "**********"
click at [521, 408] on span "Guardar" at bounding box center [514, 412] width 28 height 8
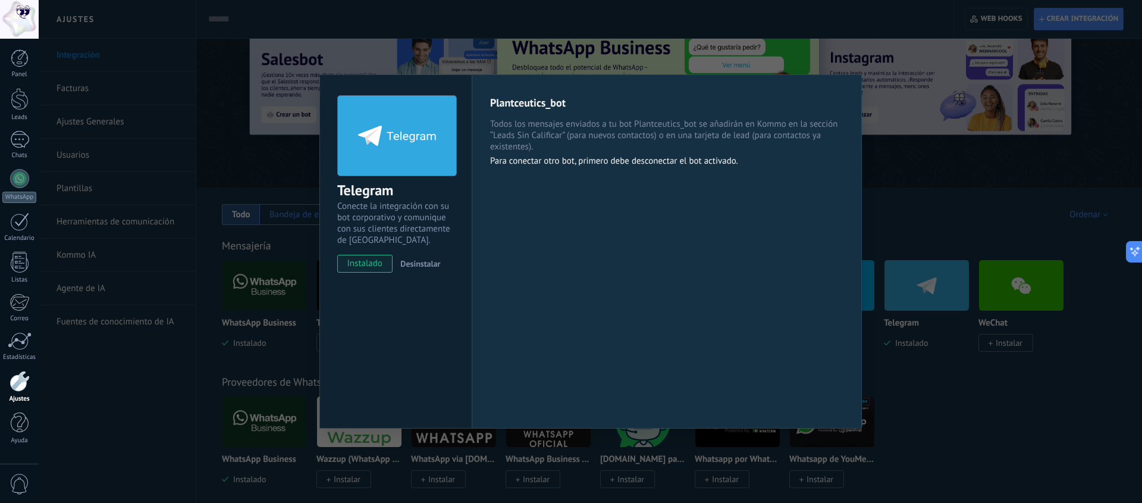
click at [924, 171] on div "Telegram Conecte la integración con su bot corporativo y comunique con sus clie…" at bounding box center [590, 251] width 1103 height 503
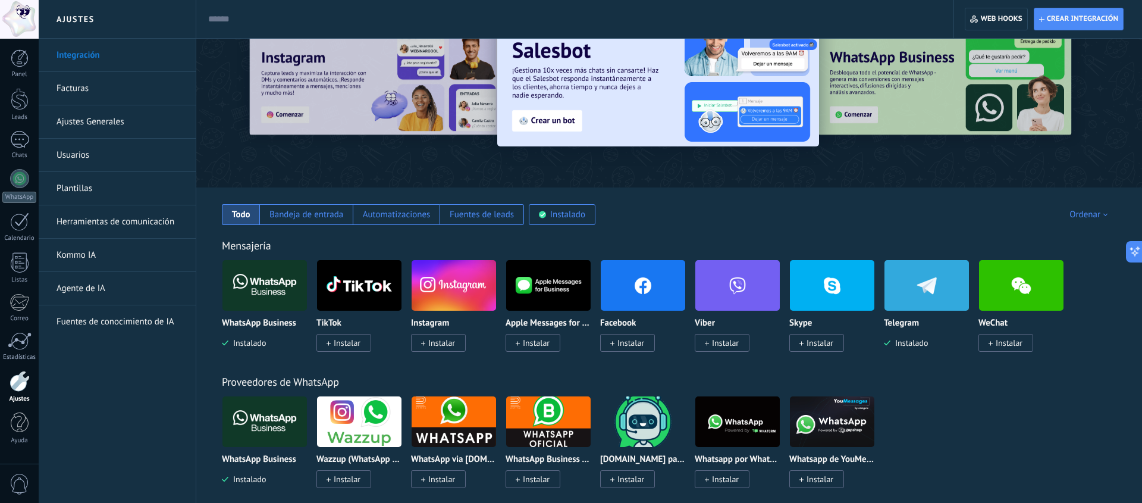
click at [903, 276] on img at bounding box center [926, 285] width 84 height 58
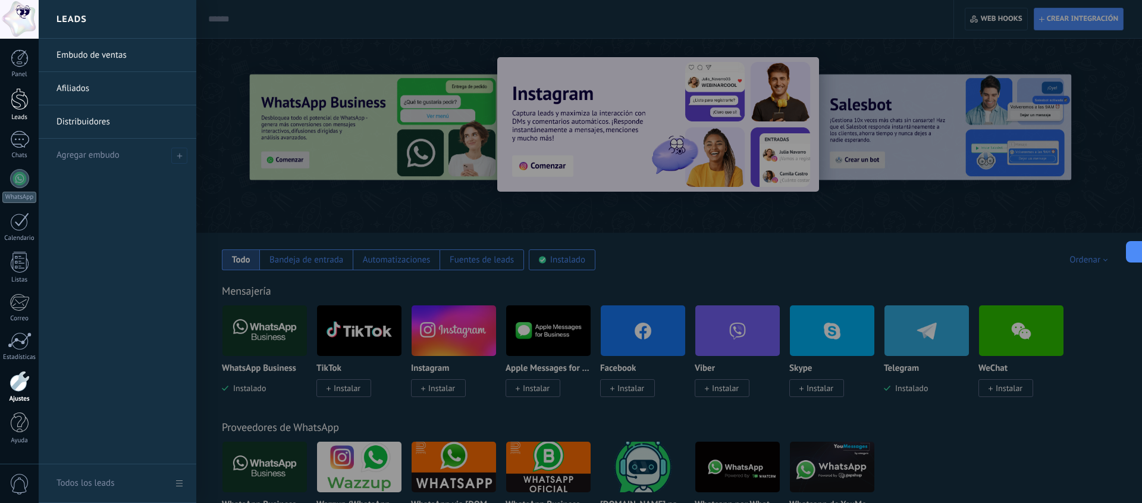
click at [20, 108] on div at bounding box center [20, 99] width 18 height 22
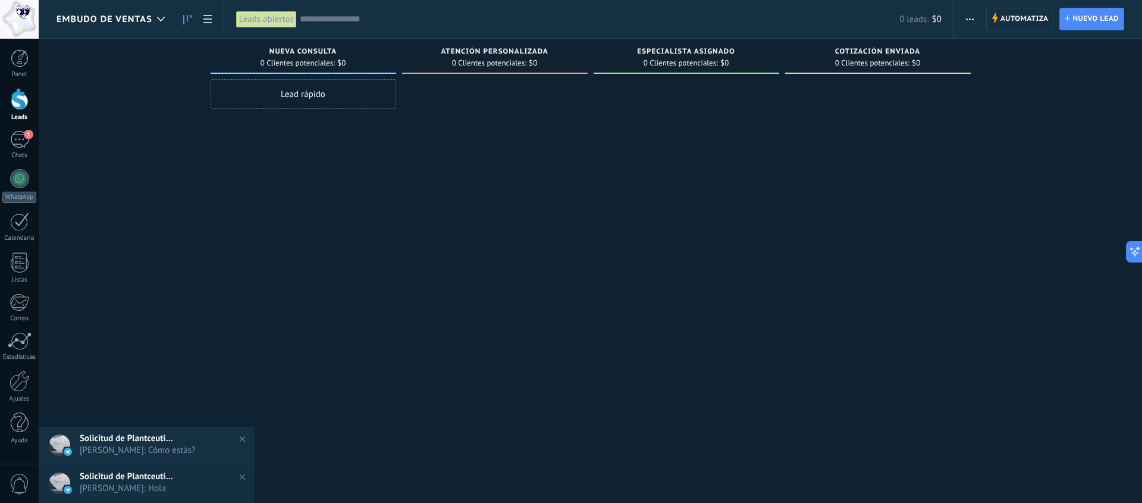
click at [131, 35] on div "Embudo de ventas" at bounding box center [114, 19] width 114 height 38
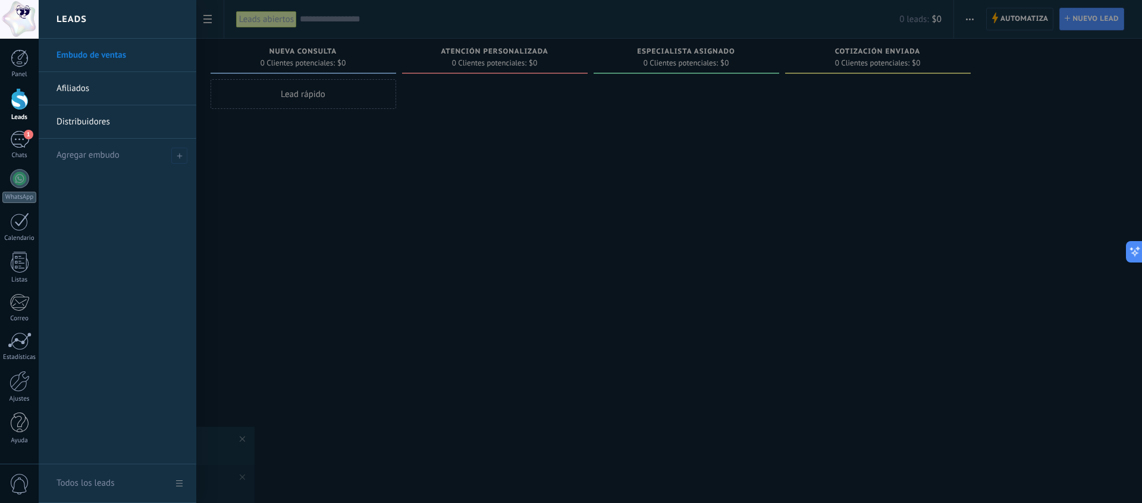
click at [128, 23] on div "Leads" at bounding box center [118, 19] width 158 height 39
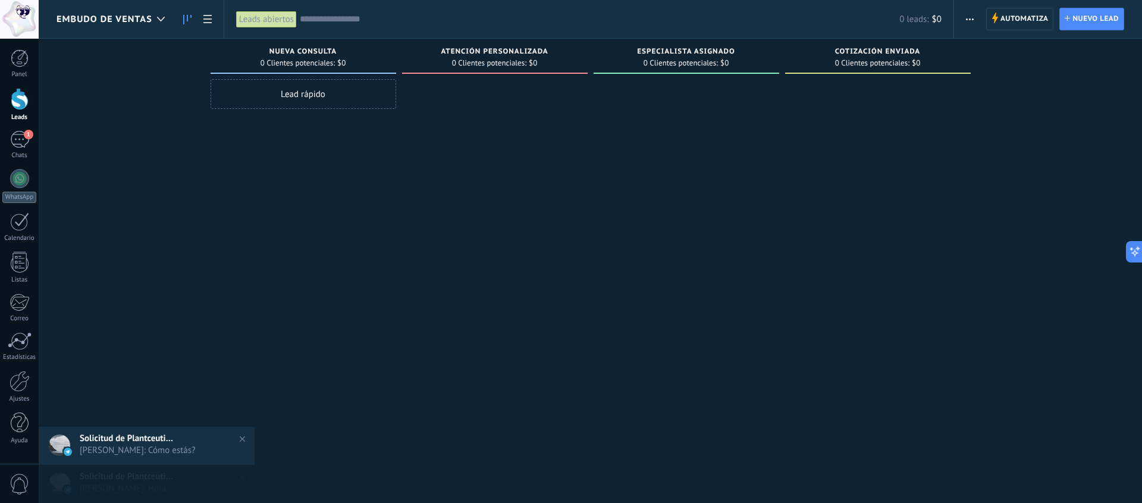
click at [115, 25] on div "Embudo de ventas" at bounding box center [114, 19] width 114 height 38
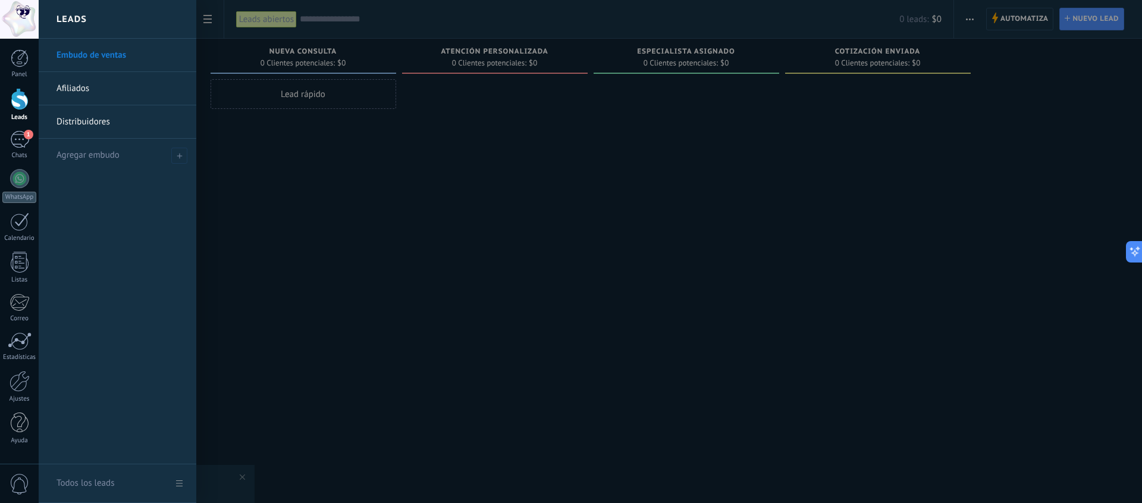
click at [92, 59] on link "Embudo de ventas" at bounding box center [121, 55] width 128 height 33
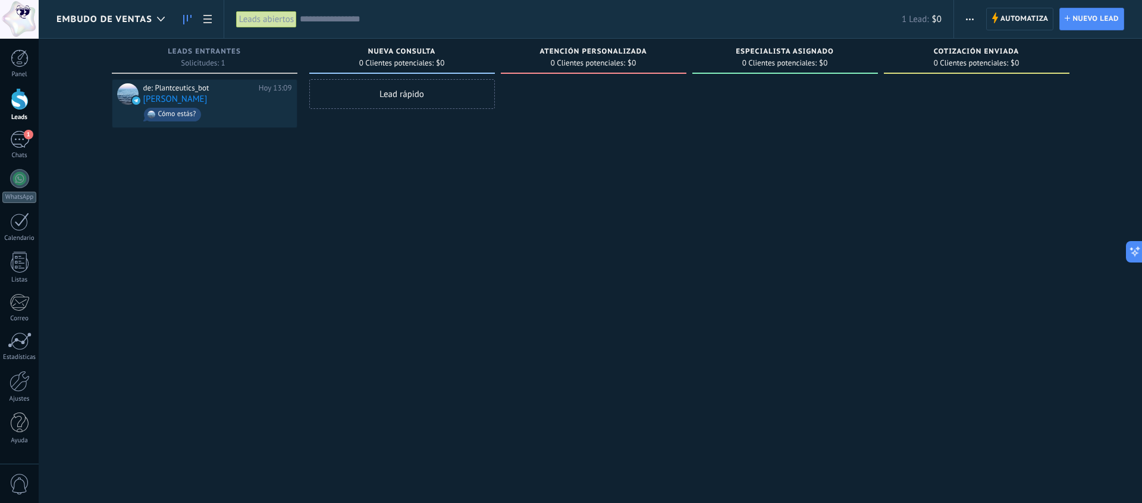
click at [401, 188] on div "Lead rápido" at bounding box center [402, 252] width 186 height 347
click at [251, 106] on span "Cómo estás?" at bounding box center [217, 114] width 149 height 18
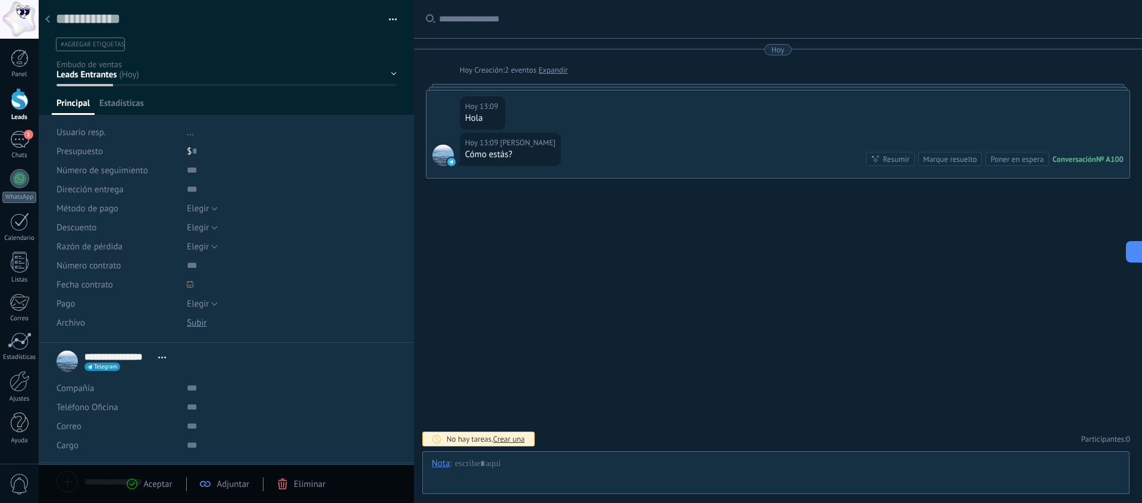
scroll to position [18, 0]
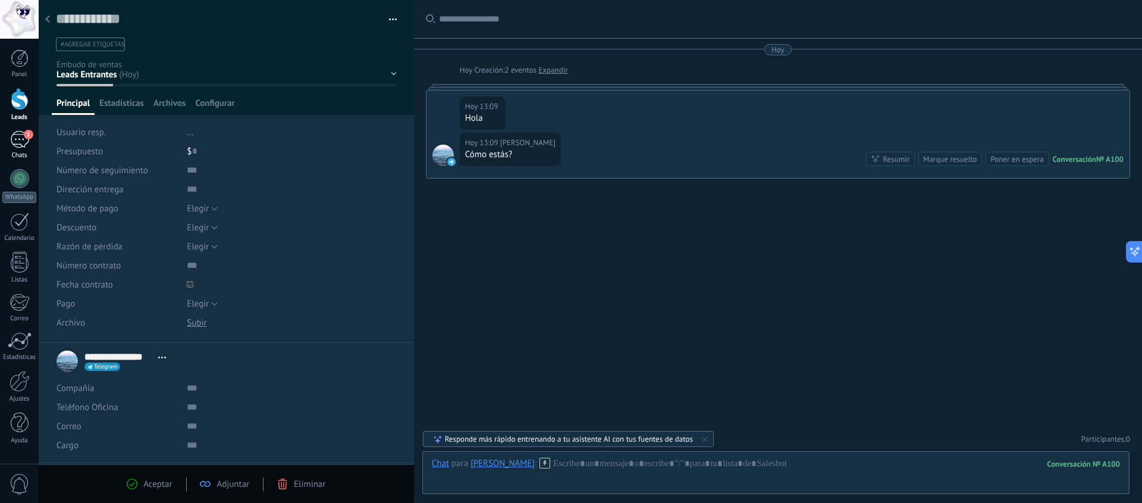
click at [21, 143] on div "1" at bounding box center [19, 139] width 19 height 17
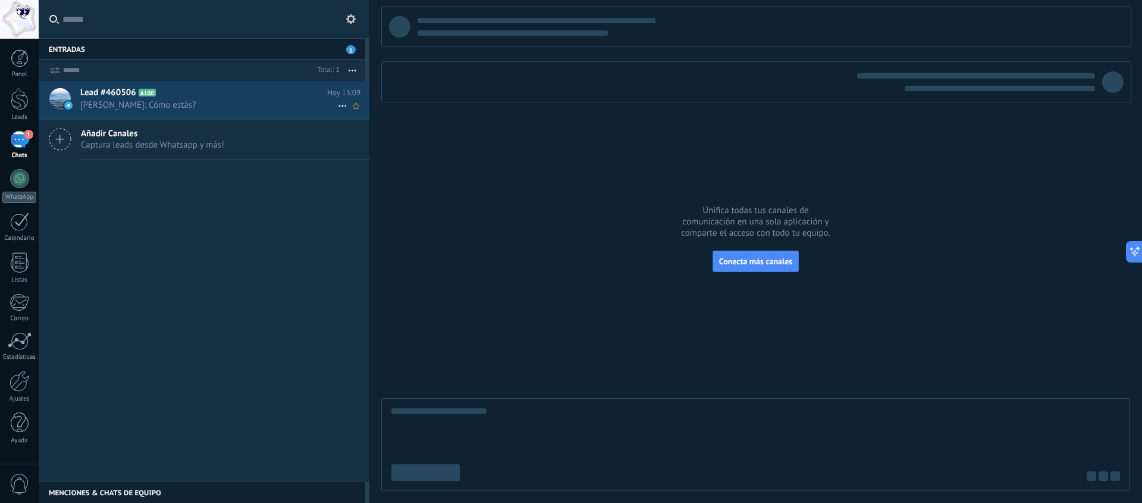
click at [146, 101] on span "Pablo Villanueva: Cómo estás?" at bounding box center [209, 104] width 258 height 11
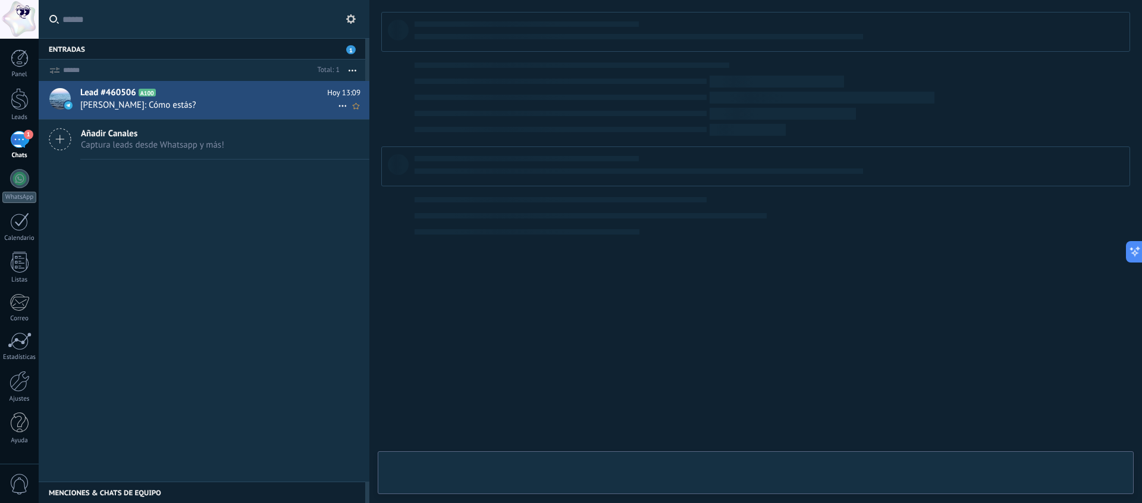
type textarea "**********"
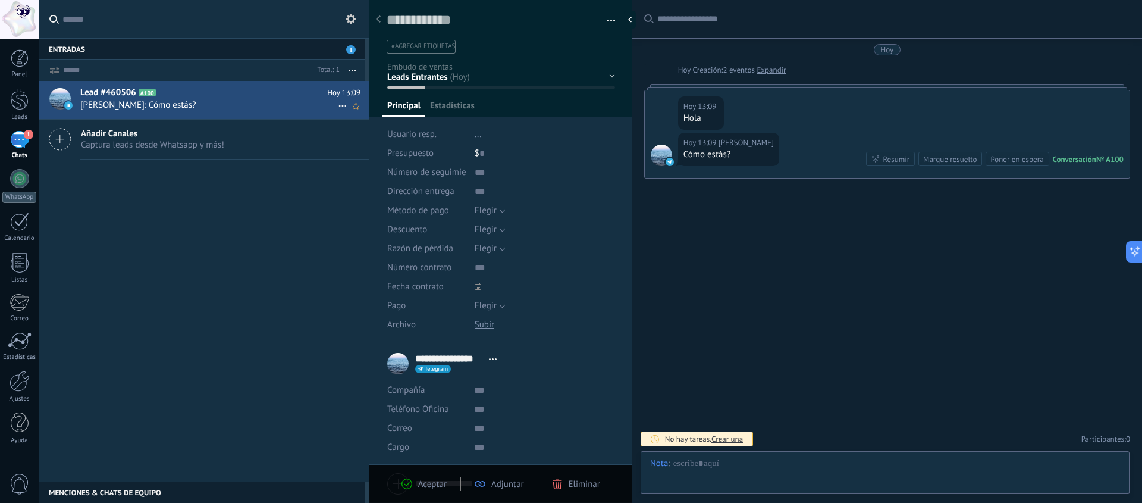
scroll to position [18, 0]
click at [11, 94] on div at bounding box center [20, 99] width 18 height 22
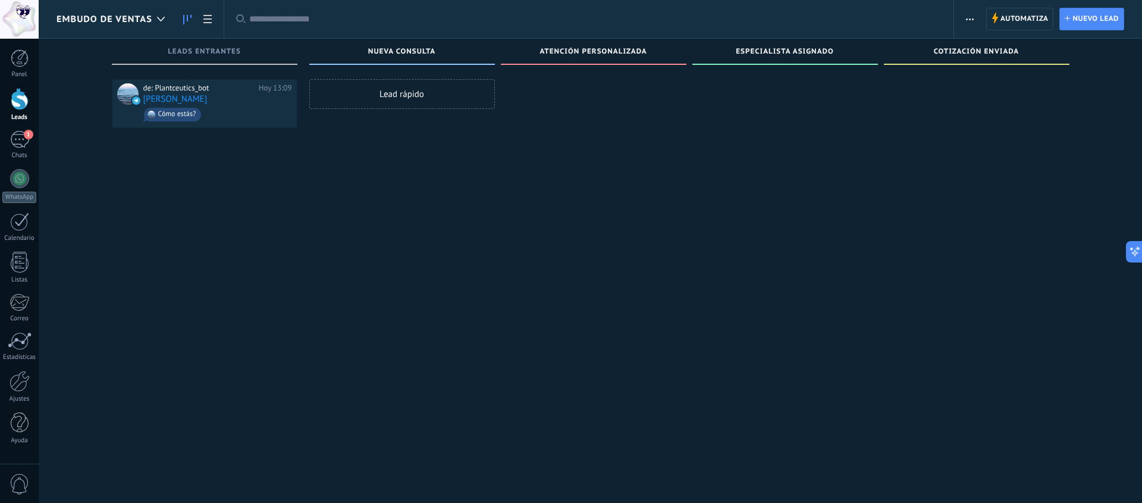
click at [325, 217] on div "Lead rápido" at bounding box center [402, 252] width 186 height 347
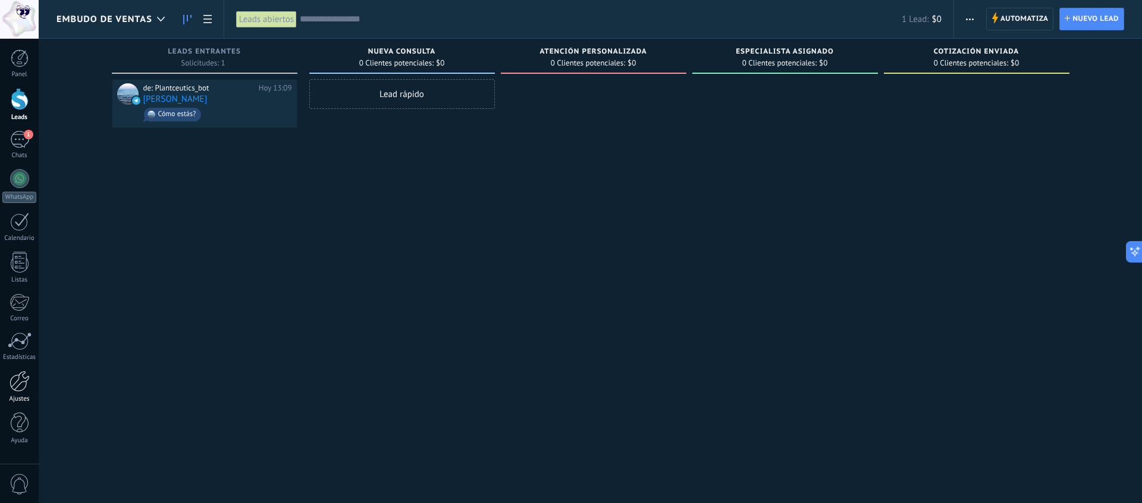
scroll to position [20, 0]
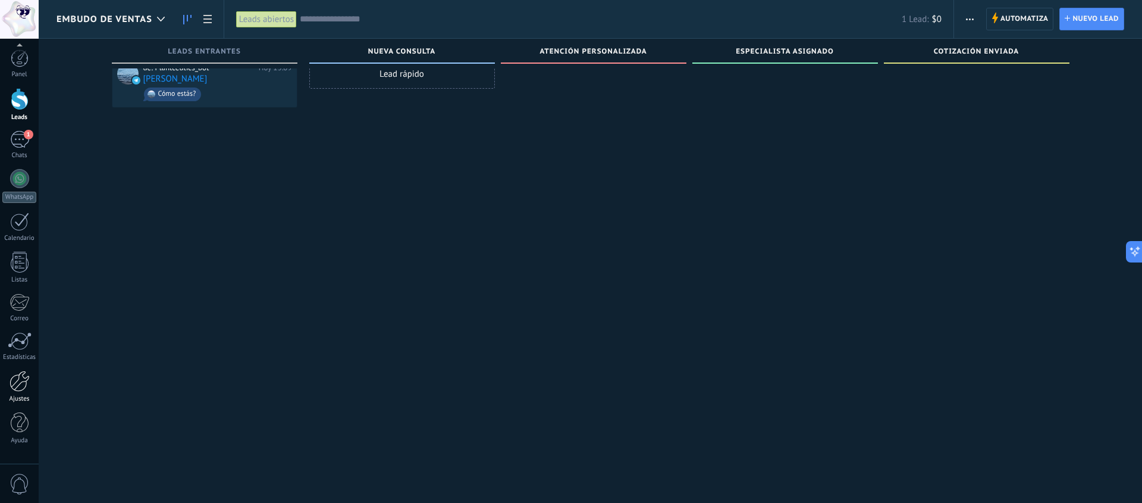
click at [21, 387] on div at bounding box center [20, 381] width 20 height 21
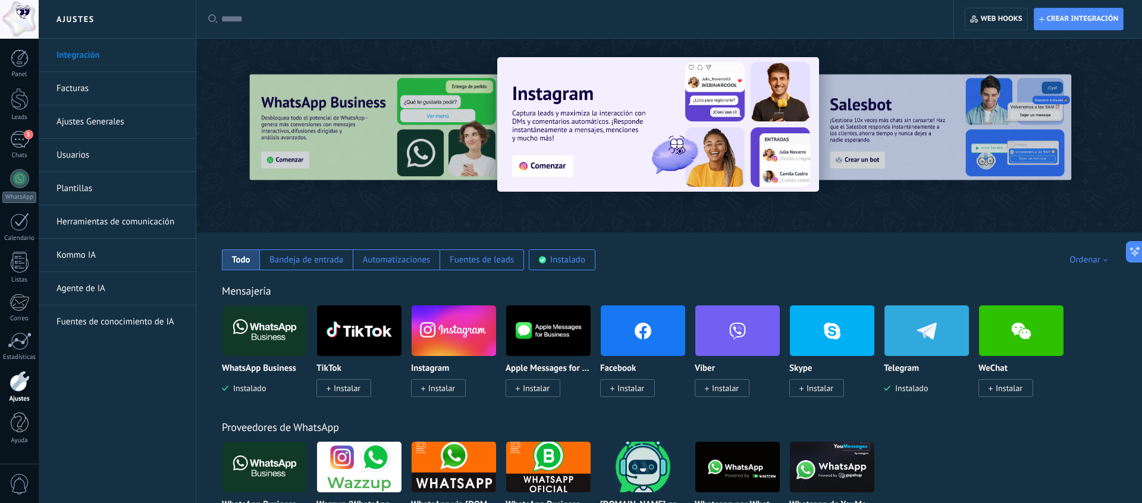
click at [102, 121] on link "Ajustes Generales" at bounding box center [120, 121] width 127 height 33
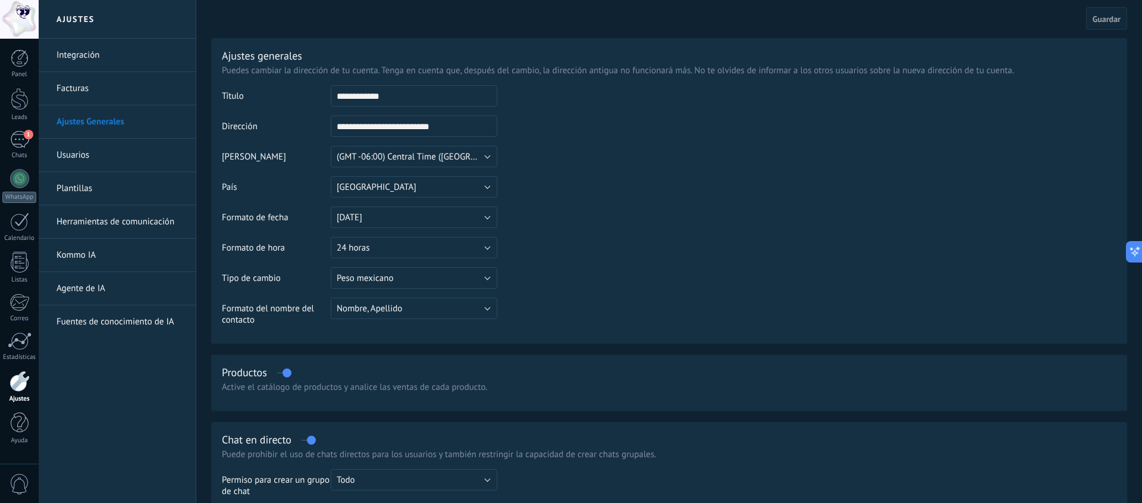
click at [30, 30] on div at bounding box center [19, 19] width 39 height 39
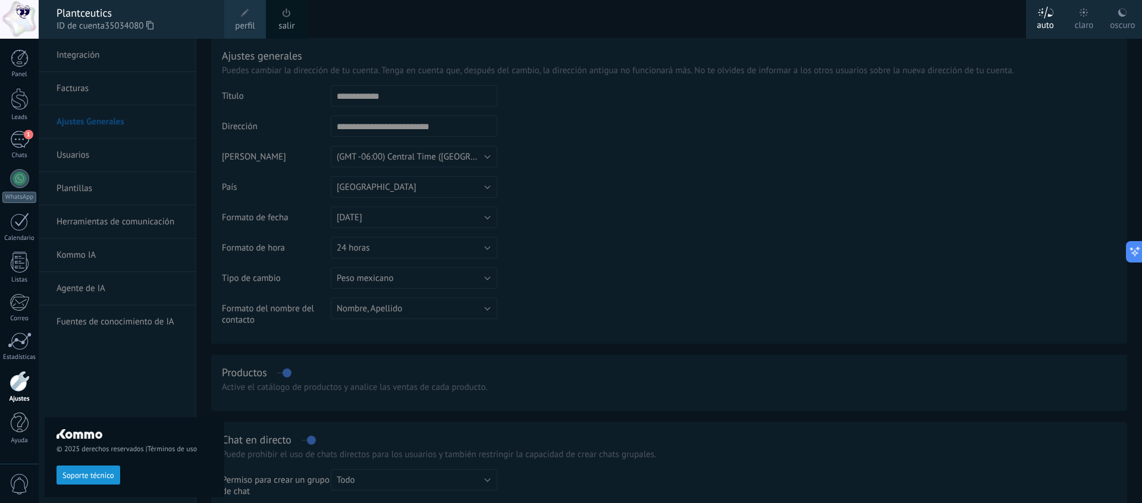
click at [237, 20] on span "perfil" at bounding box center [245, 26] width 20 height 13
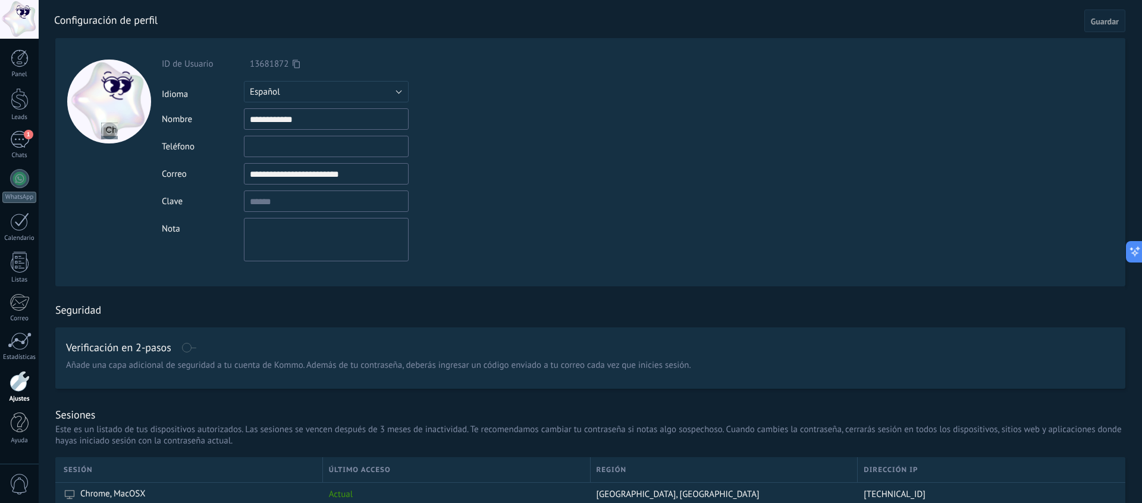
click at [20, 375] on div at bounding box center [20, 381] width 20 height 21
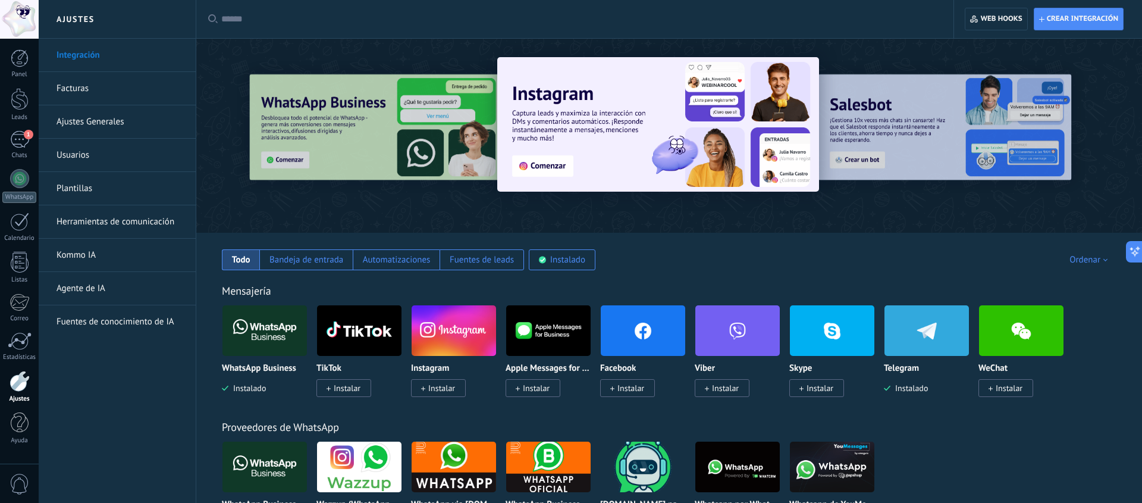
click at [103, 120] on link "Ajustes Generales" at bounding box center [120, 121] width 127 height 33
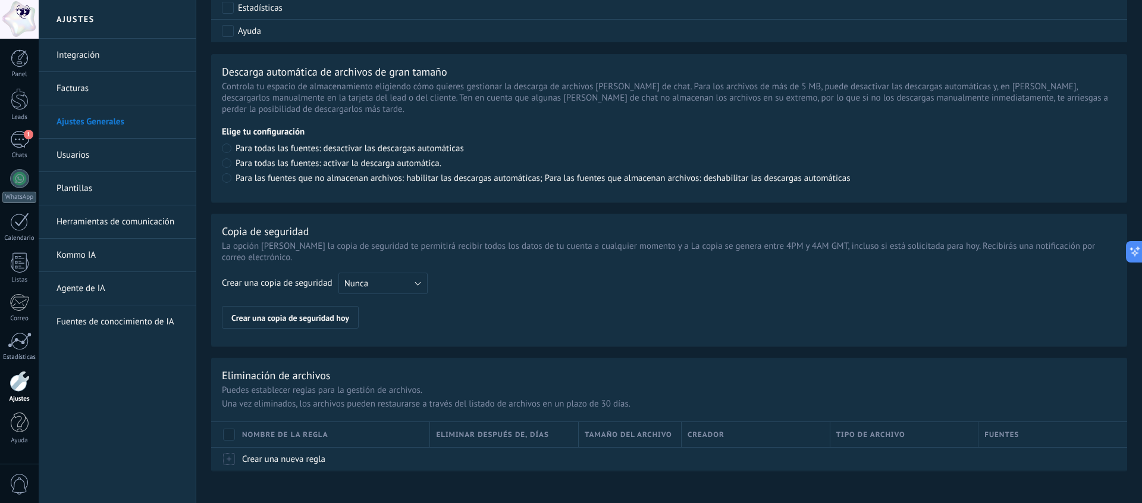
scroll to position [796, 0]
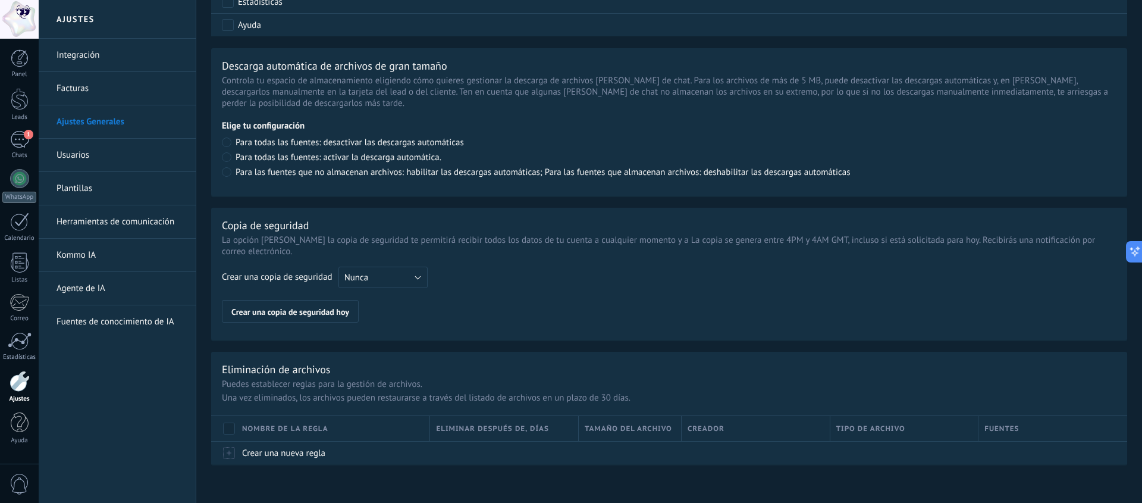
click at [93, 192] on link "Plantillas" at bounding box center [120, 188] width 127 height 33
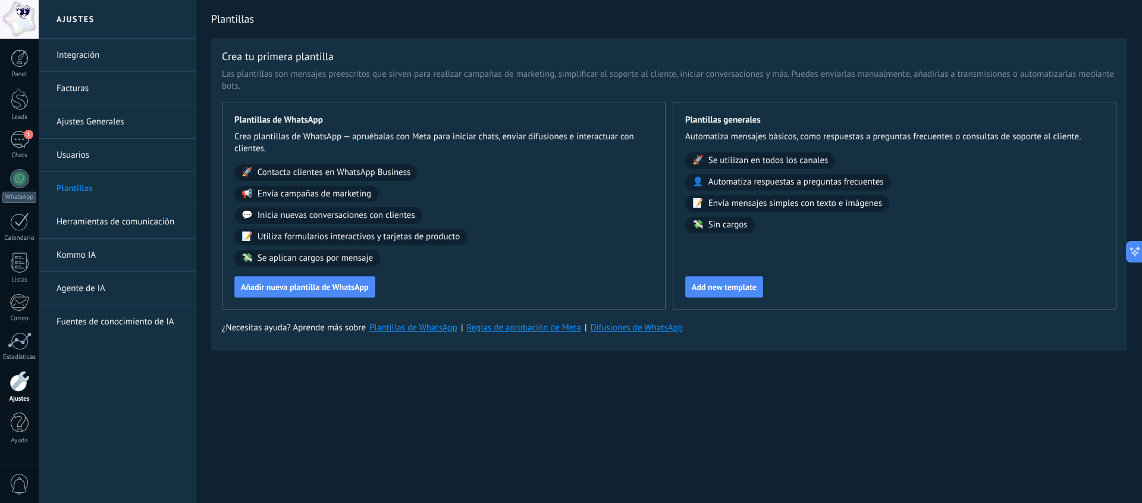
click at [97, 61] on link "Integración" at bounding box center [120, 55] width 127 height 33
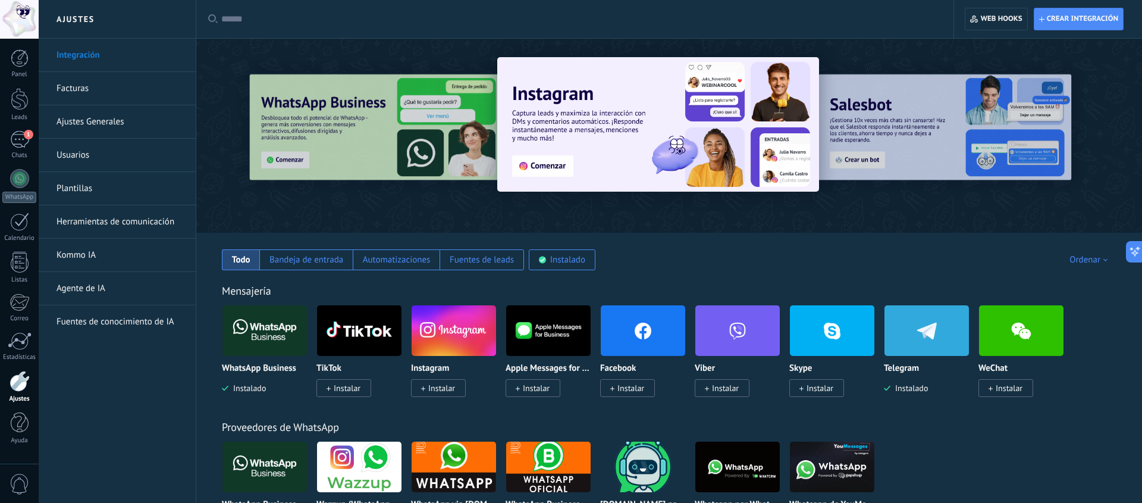
click at [105, 83] on link "Facturas" at bounding box center [120, 88] width 127 height 33
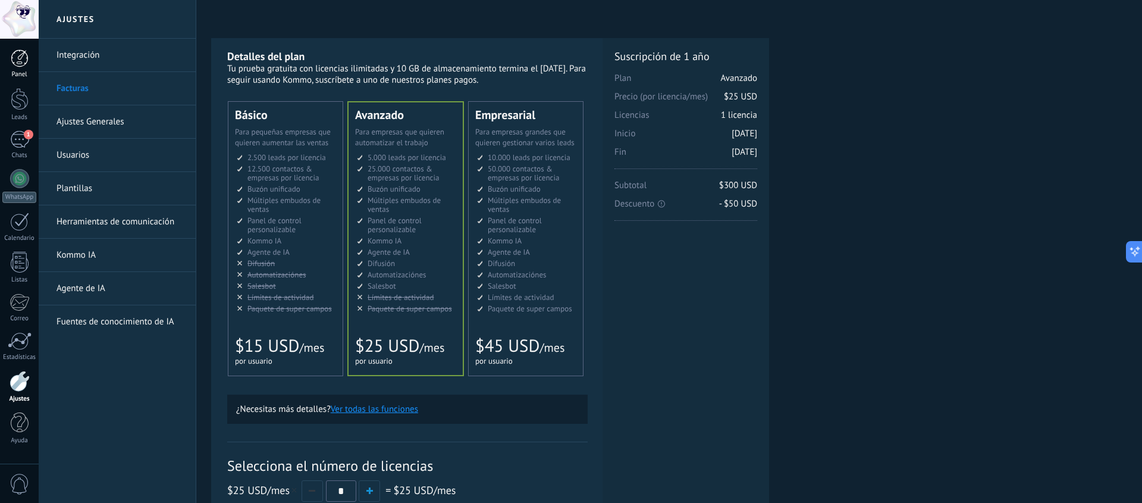
click at [21, 58] on div at bounding box center [20, 58] width 18 height 18
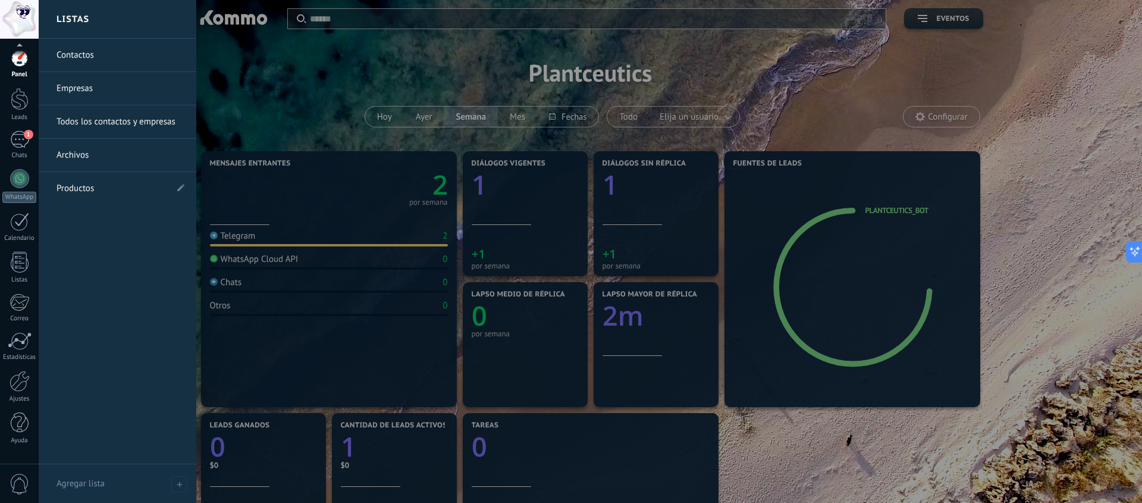
scroll to position [4, 0]
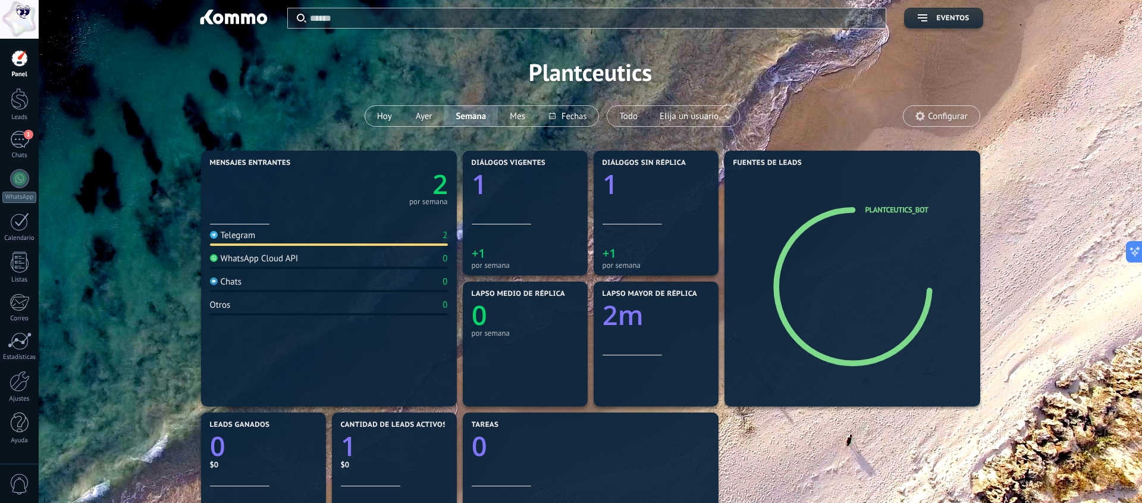
click at [933, 107] on span "Configurar" at bounding box center [942, 116] width 76 height 20
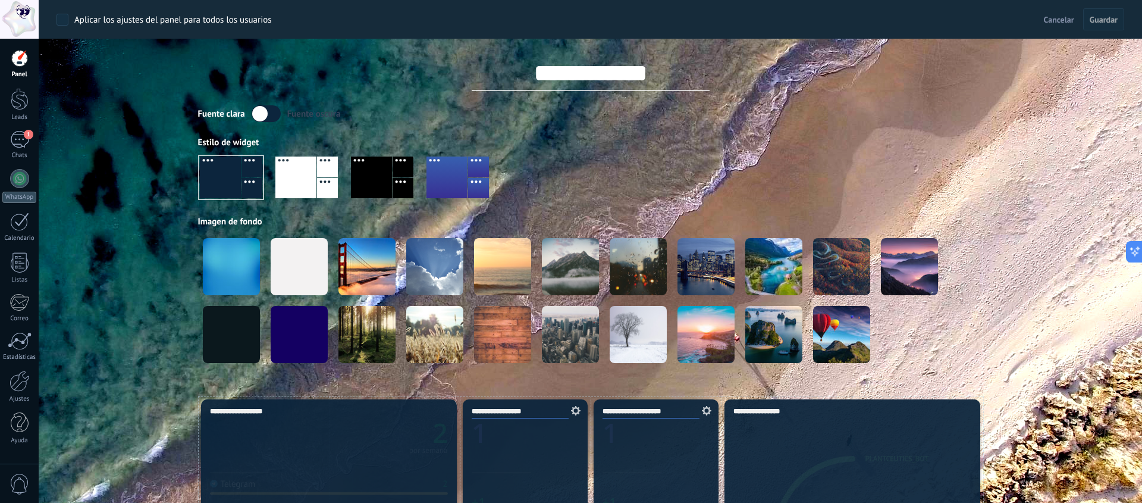
click at [293, 169] on div at bounding box center [295, 177] width 41 height 42
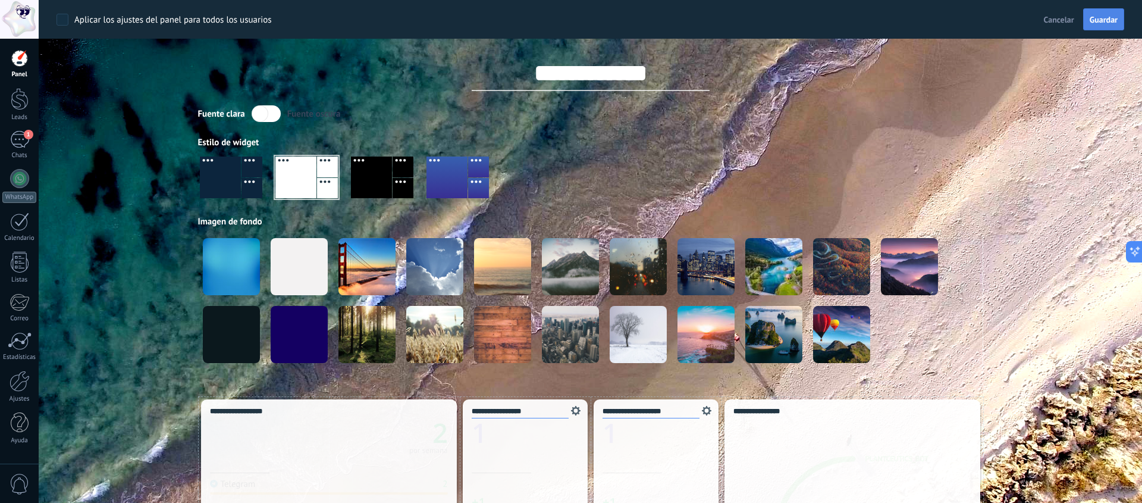
click at [1098, 23] on span "Guardar" at bounding box center [1104, 19] width 28 height 8
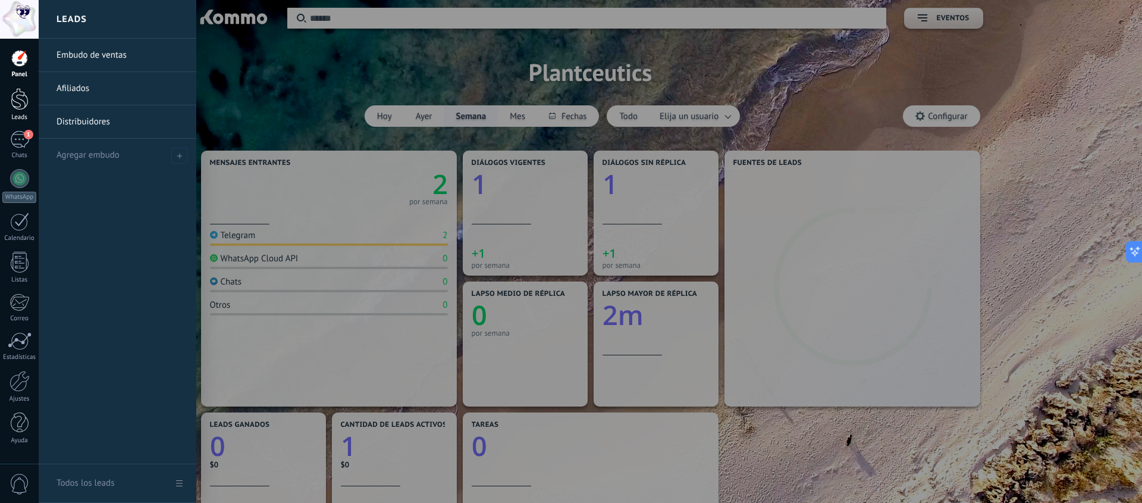
click at [27, 98] on div at bounding box center [20, 99] width 18 height 22
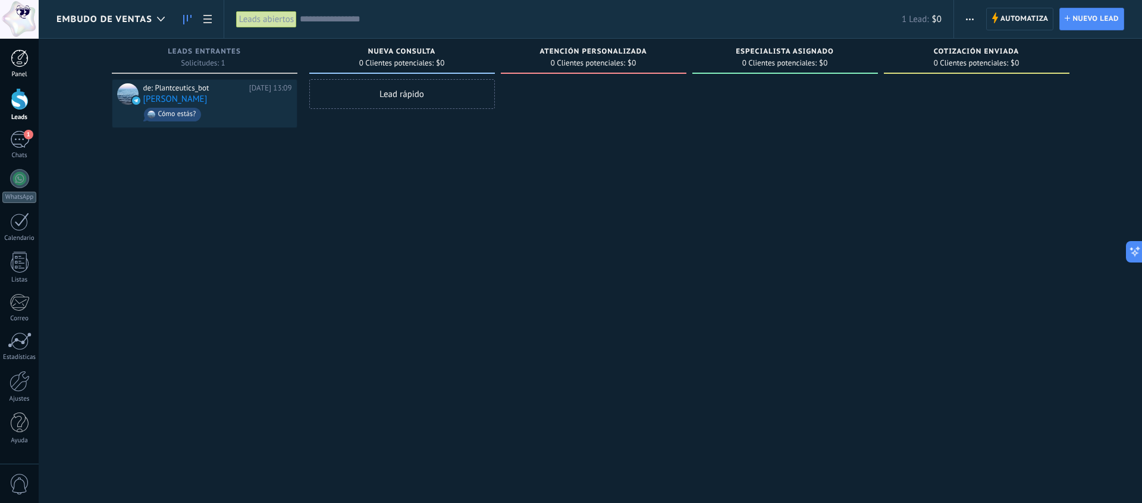
drag, startPoint x: 20, startPoint y: 66, endPoint x: 28, endPoint y: 74, distance: 10.9
click at [20, 66] on div at bounding box center [20, 58] width 18 height 18
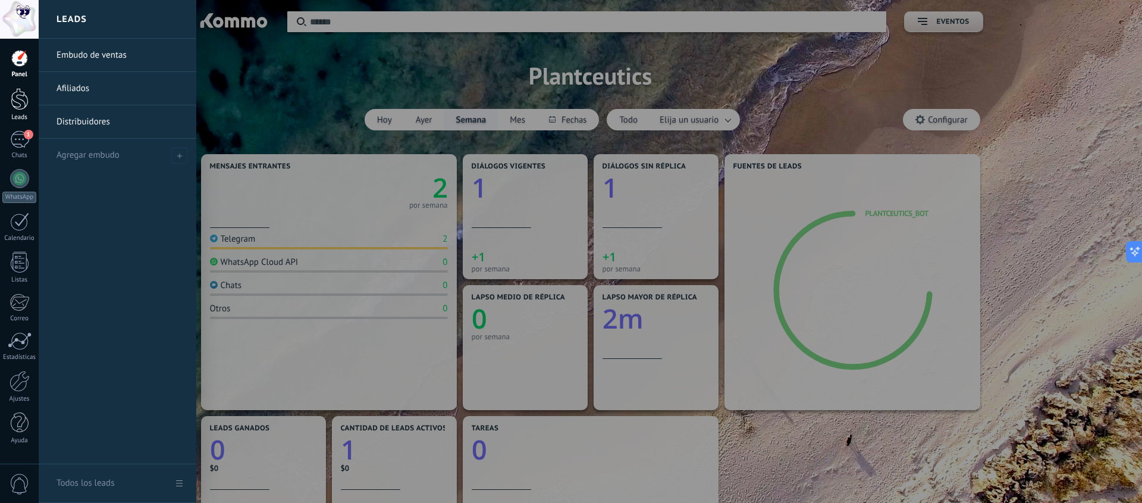
click at [27, 92] on div at bounding box center [20, 99] width 18 height 22
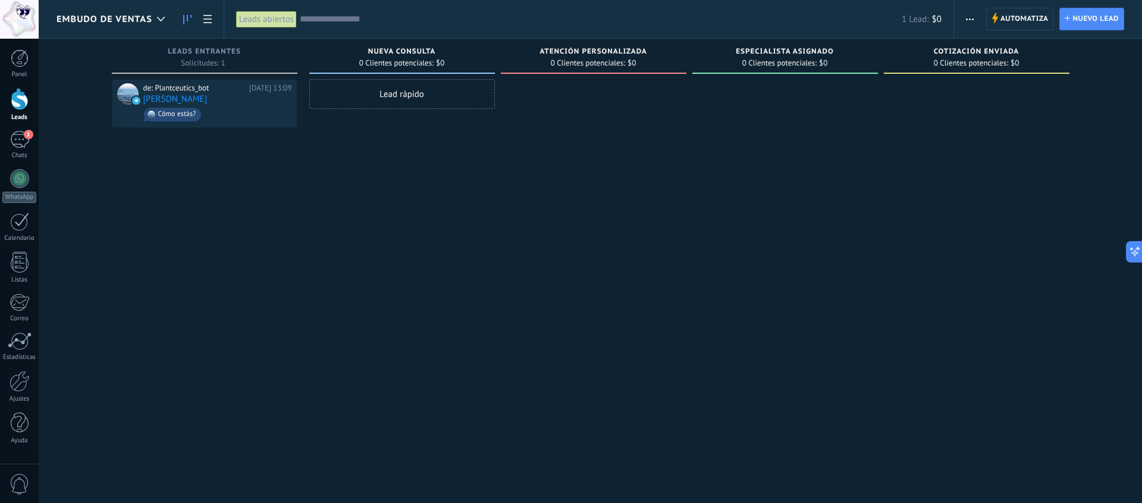
click at [971, 24] on span "button" at bounding box center [970, 19] width 8 height 23
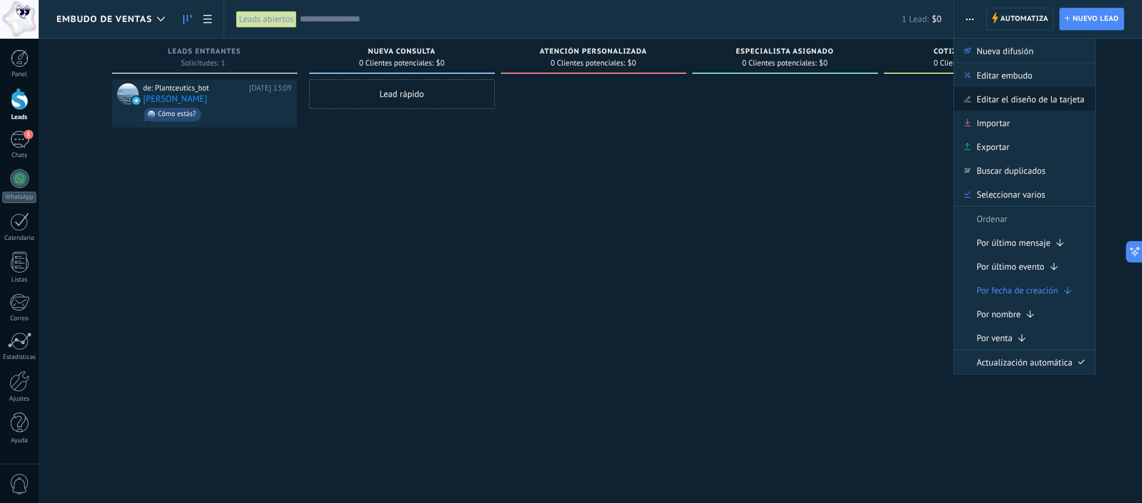
click at [1002, 96] on span "Editar el diseño de la tarjeta" at bounding box center [1031, 99] width 108 height 24
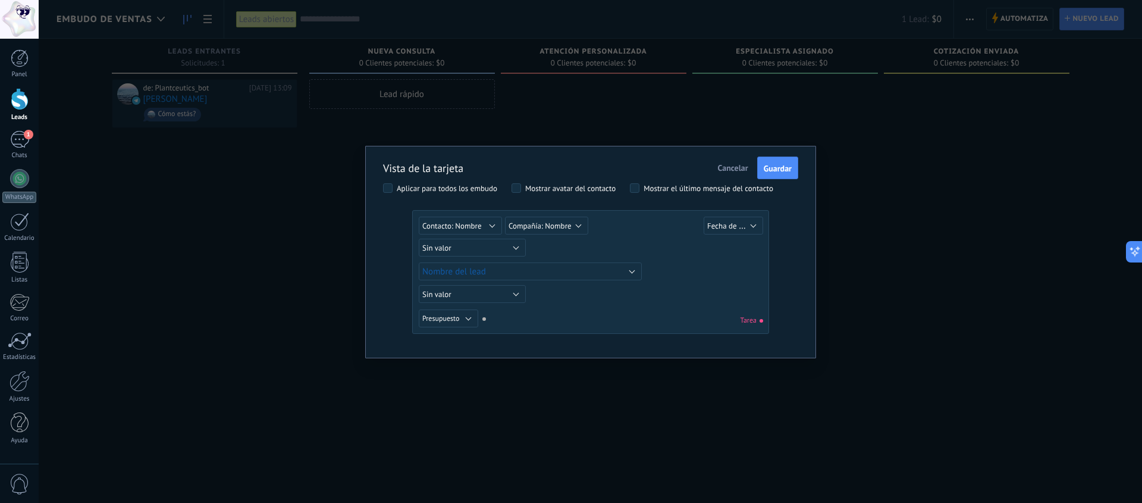
click at [730, 168] on span "Cancelar" at bounding box center [733, 167] width 30 height 11
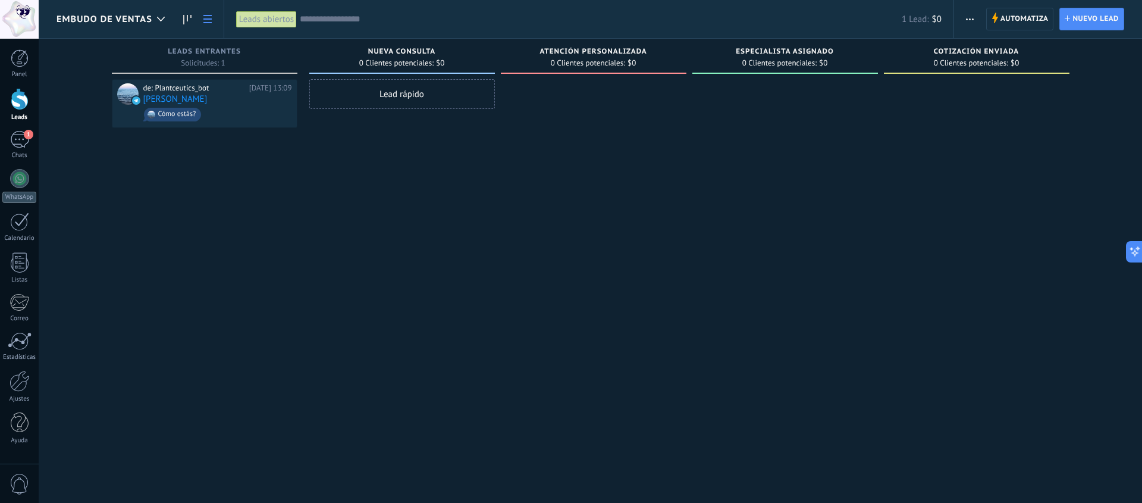
click at [209, 23] on link at bounding box center [207, 19] width 20 height 23
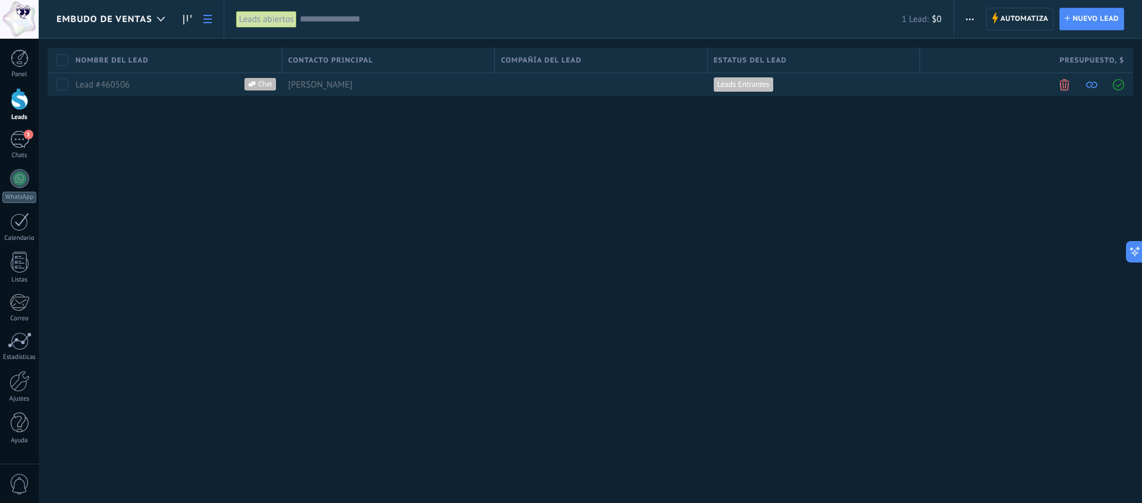
click at [209, 23] on use at bounding box center [207, 19] width 8 height 8
click at [187, 19] on use at bounding box center [187, 20] width 8 height 10
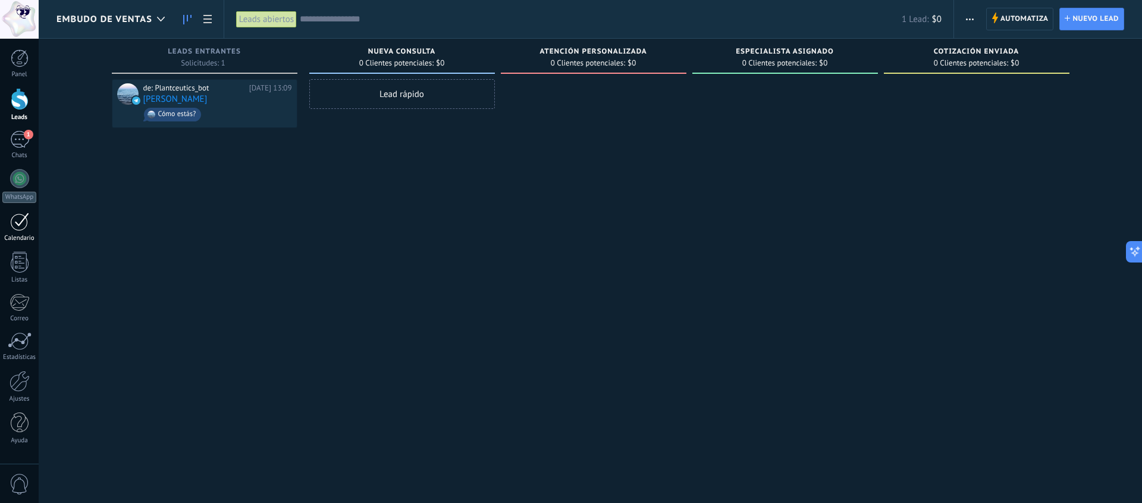
drag, startPoint x: 333, startPoint y: 180, endPoint x: 4, endPoint y: 222, distance: 331.6
click at [324, 178] on div "Lead rápido" at bounding box center [402, 252] width 186 height 347
